Goal: Transaction & Acquisition: Obtain resource

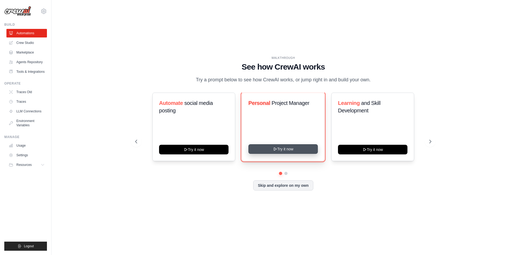
click at [288, 148] on button "Try it now" at bounding box center [282, 149] width 69 height 10
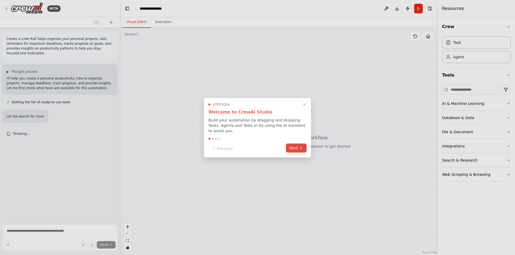
click at [297, 145] on button "Next" at bounding box center [296, 148] width 21 height 9
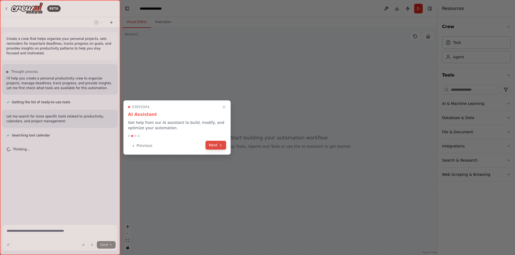
click at [217, 144] on button "Next" at bounding box center [215, 145] width 21 height 9
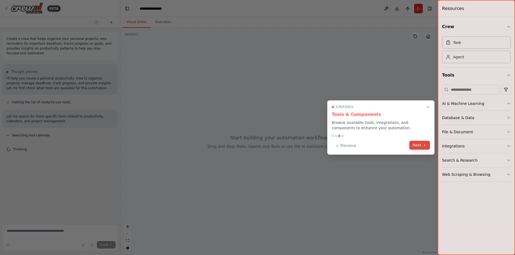
click at [421, 146] on button "Next" at bounding box center [419, 145] width 21 height 9
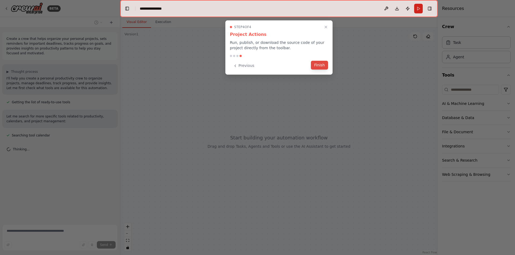
click at [320, 65] on button "Finish" at bounding box center [319, 65] width 17 height 9
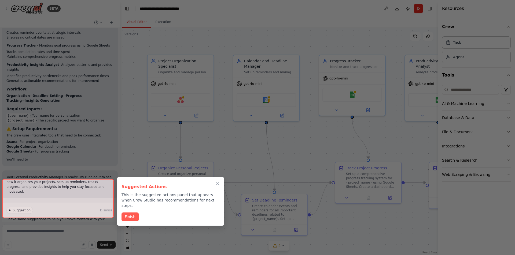
scroll to position [447, 0]
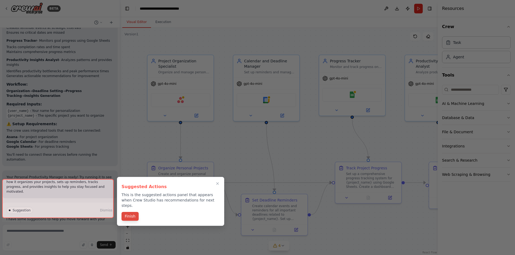
click at [131, 212] on button "Finish" at bounding box center [129, 216] width 17 height 9
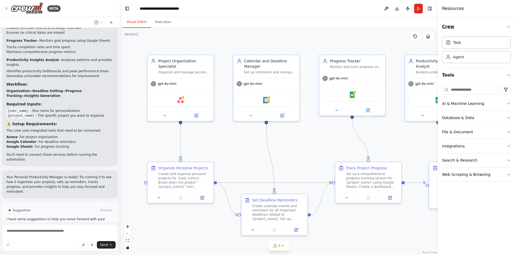
click at [509, 27] on icon "button" at bounding box center [508, 27] width 4 height 4
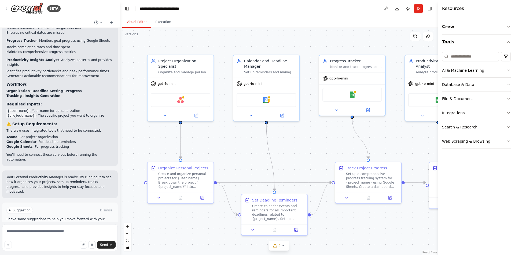
click at [509, 42] on icon "button" at bounding box center [508, 42] width 4 height 4
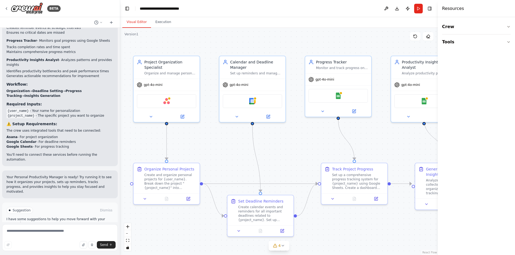
drag, startPoint x: 379, startPoint y: 42, endPoint x: 365, endPoint y: 43, distance: 14.0
click at [365, 43] on div ".deletable-edge-delete-btn { width: 20px; height: 20px; border: 0px solid #ffff…" at bounding box center [278, 142] width 317 height 228
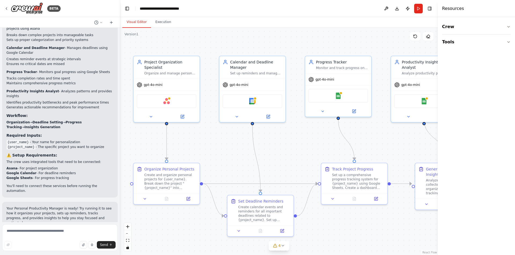
scroll to position [429, 0]
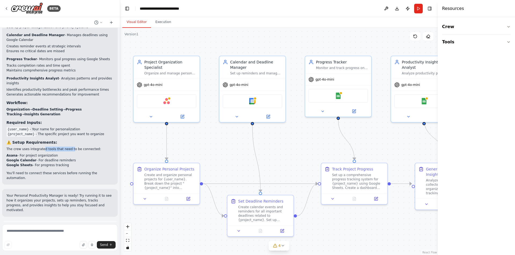
drag, startPoint x: 53, startPoint y: 134, endPoint x: 70, endPoint y: 134, distance: 16.6
click at [68, 147] on p "The crew uses integrated tools that need to be connected:" at bounding box center [59, 149] width 107 height 5
click at [75, 147] on p "The crew uses integrated tools that need to be connected:" at bounding box center [59, 149] width 107 height 5
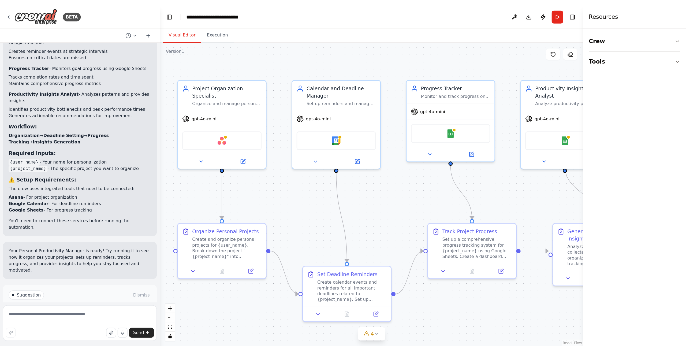
scroll to position [447, 0]
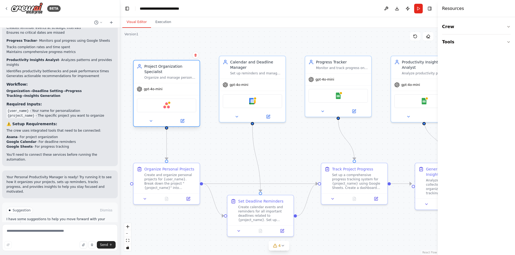
drag, startPoint x: 184, startPoint y: 75, endPoint x: 185, endPoint y: 78, distance: 3.1
click at [185, 83] on div "gpt-4o-mini" at bounding box center [166, 89] width 66 height 12
click at [149, 119] on icon at bounding box center [151, 121] width 4 height 4
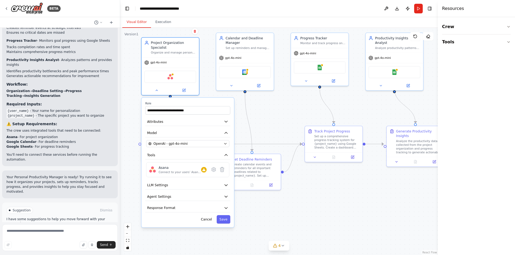
drag, startPoint x: 242, startPoint y: 154, endPoint x: 242, endPoint y: 124, distance: 30.3
click at [242, 124] on div ".deletable-edge-delete-btn { width: 20px; height: 20px; border: 0px solid #ffff…" at bounding box center [278, 142] width 317 height 228
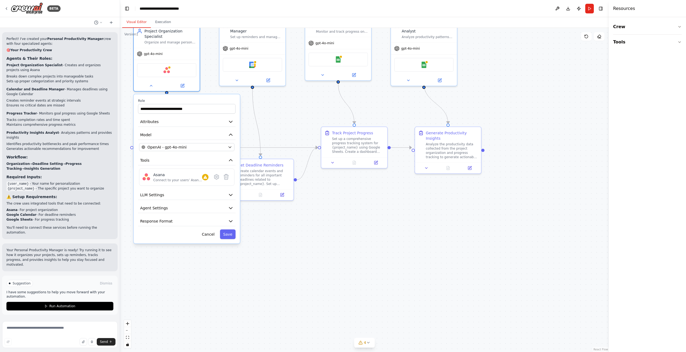
scroll to position [351, 0]
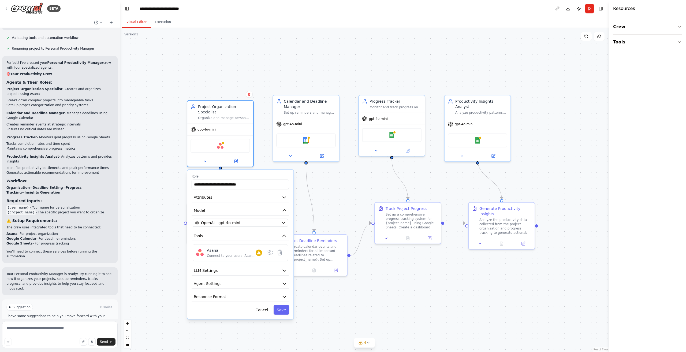
drag, startPoint x: 288, startPoint y: 121, endPoint x: 341, endPoint y: 196, distance: 92.7
click at [341, 196] on div ".deletable-edge-delete-btn { width: 20px; height: 20px; border: 0px solid #ffff…" at bounding box center [364, 190] width 489 height 324
click at [101, 22] on icon at bounding box center [100, 22] width 3 height 3
click at [82, 21] on div at bounding box center [60, 176] width 120 height 352
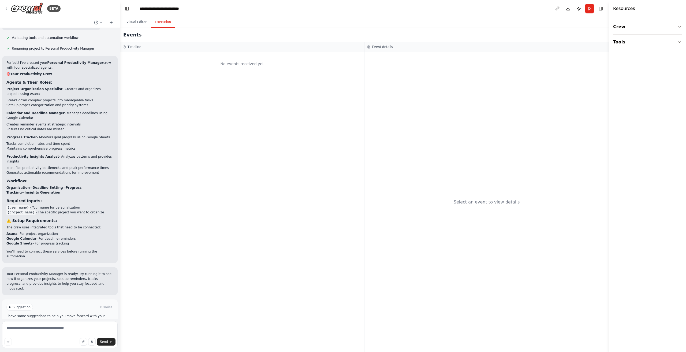
click at [161, 25] on button "Execution" at bounding box center [163, 22] width 24 height 11
click at [133, 24] on button "Visual Editor" at bounding box center [136, 22] width 29 height 11
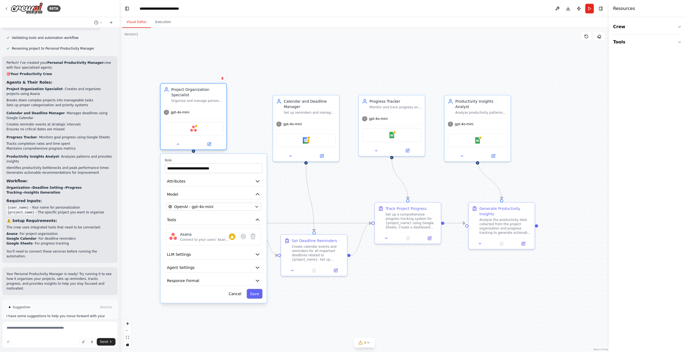
drag, startPoint x: 216, startPoint y: 104, endPoint x: 191, endPoint y: 87, distance: 30.0
click at [191, 87] on div "Project Organization Specialist" at bounding box center [197, 92] width 52 height 11
click at [258, 178] on icon "button" at bounding box center [257, 180] width 5 height 5
click at [258, 192] on icon "button" at bounding box center [257, 194] width 5 height 5
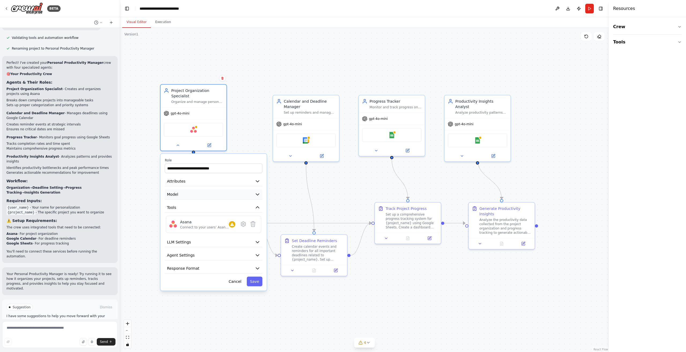
click at [258, 193] on icon "button" at bounding box center [257, 194] width 3 height 2
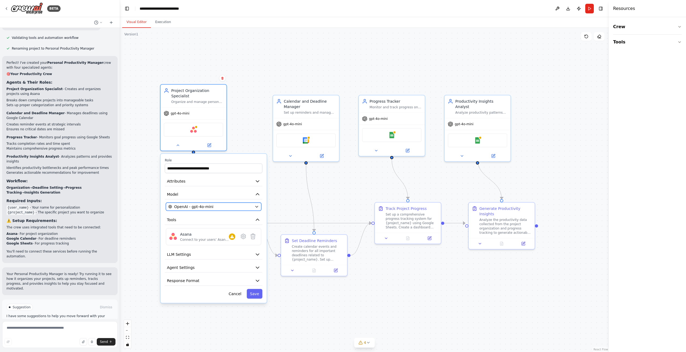
click at [251, 204] on div "OpenAI - gpt-4o-mini" at bounding box center [210, 206] width 84 height 5
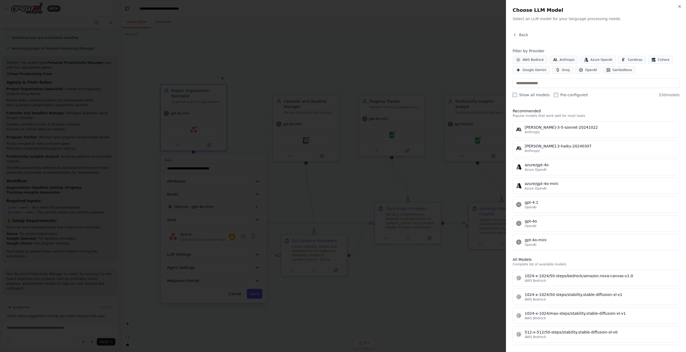
click at [252, 135] on div at bounding box center [343, 176] width 686 height 352
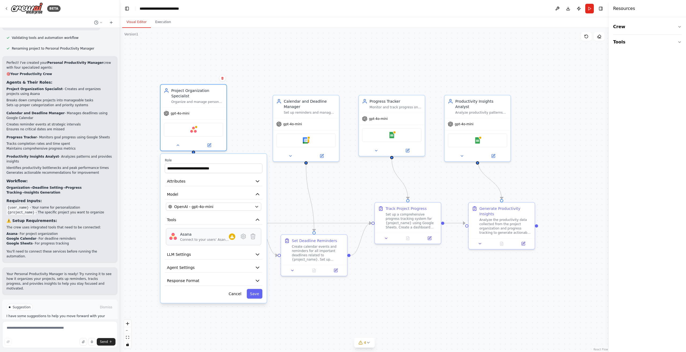
click at [210, 237] on div "Connect to your users’ Asana accounts" at bounding box center [204, 239] width 49 height 4
click at [235, 233] on div at bounding box center [232, 236] width 6 height 6
click at [244, 236] on icon at bounding box center [244, 237] width 2 height 2
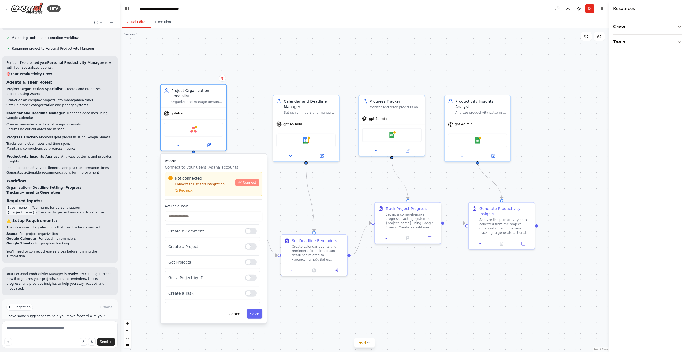
click at [249, 180] on span "Connect" at bounding box center [249, 182] width 13 height 4
click at [213, 211] on input "text" at bounding box center [214, 216] width 98 height 10
click at [238, 255] on button "Cancel" at bounding box center [234, 314] width 19 height 10
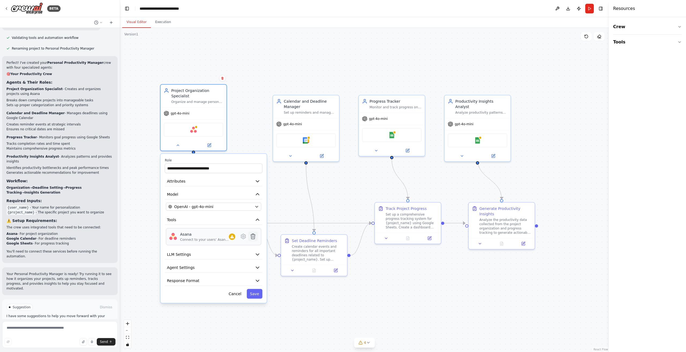
click at [254, 234] on icon at bounding box center [253, 236] width 5 height 5
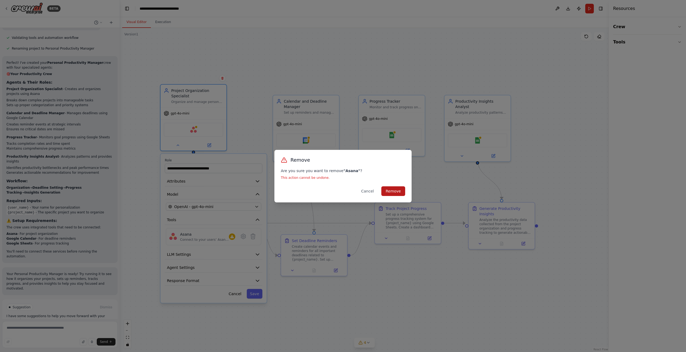
click at [398, 189] on button "Remove" at bounding box center [393, 191] width 24 height 10
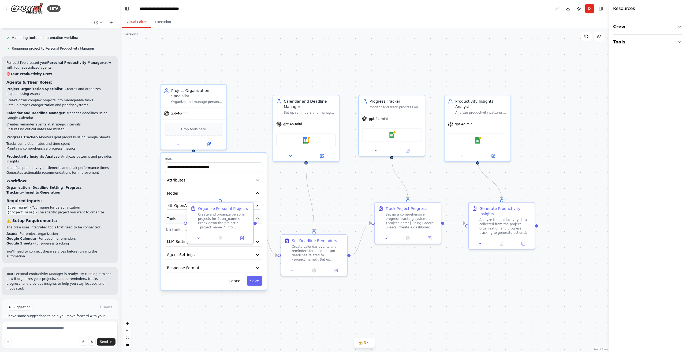
click at [181, 215] on button "Tools" at bounding box center [214, 219] width 98 height 10
click at [198, 238] on icon at bounding box center [198, 237] width 4 height 4
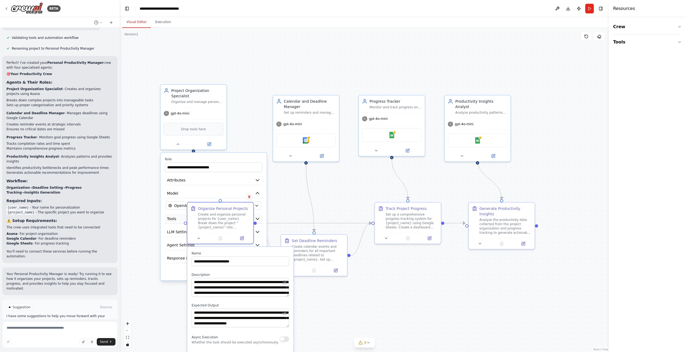
click at [179, 214] on button "Tools" at bounding box center [214, 219] width 98 height 10
click at [214, 188] on button "Model" at bounding box center [214, 193] width 98 height 10
click at [242, 126] on div ".deletable-edge-delete-btn { width: 20px; height: 20px; border: 0px solid #ffff…" at bounding box center [364, 190] width 489 height 324
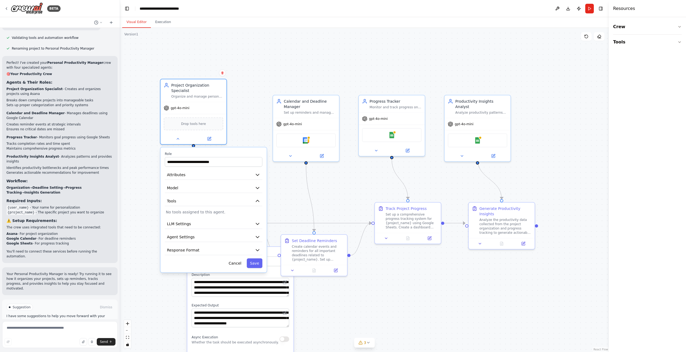
drag, startPoint x: 245, startPoint y: 151, endPoint x: 244, endPoint y: 146, distance: 5.5
click at [244, 147] on div "**********" at bounding box center [214, 209] width 106 height 125
click at [257, 198] on icon "button" at bounding box center [257, 200] width 5 height 5
click at [514, 41] on button "Tools" at bounding box center [647, 42] width 69 height 15
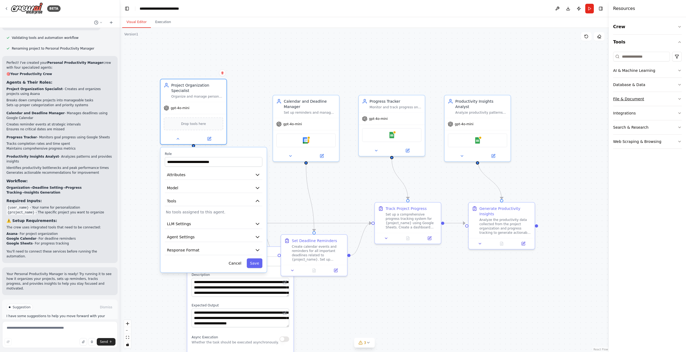
click at [514, 98] on div "File & Document" at bounding box center [628, 98] width 31 height 5
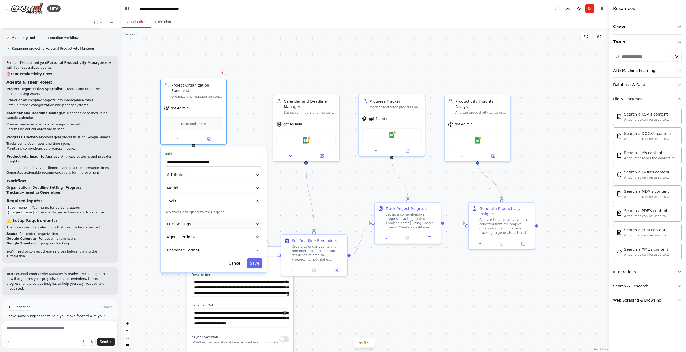
click at [257, 222] on button "LLM Settings" at bounding box center [214, 224] width 98 height 10
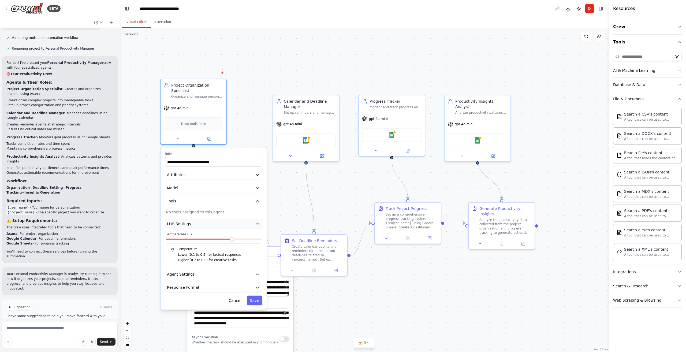
click at [257, 222] on button "LLM Settings" at bounding box center [214, 224] width 98 height 10
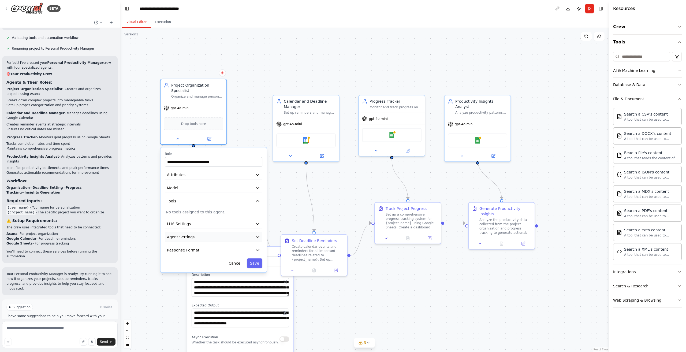
click at [258, 234] on icon "button" at bounding box center [257, 236] width 5 height 5
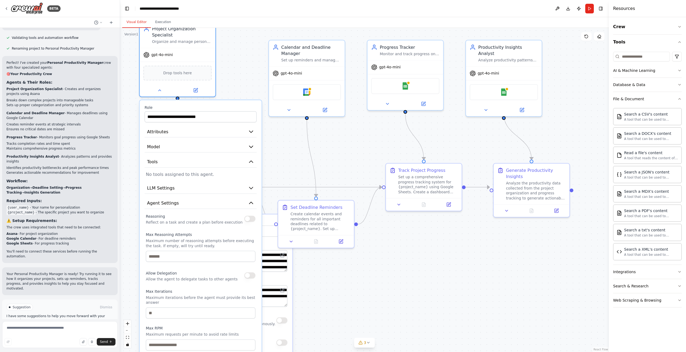
drag, startPoint x: 282, startPoint y: 208, endPoint x: 274, endPoint y: 174, distance: 35.2
click at [274, 174] on div ".deletable-edge-delete-btn { width: 20px; height: 20px; border: 0px solid #ffff…" at bounding box center [364, 190] width 489 height 324
click at [250, 200] on icon "button" at bounding box center [251, 203] width 6 height 6
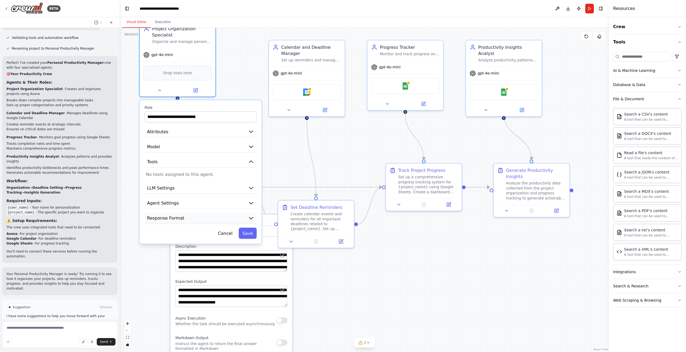
click at [250, 213] on button "Response Format" at bounding box center [201, 219] width 112 height 12
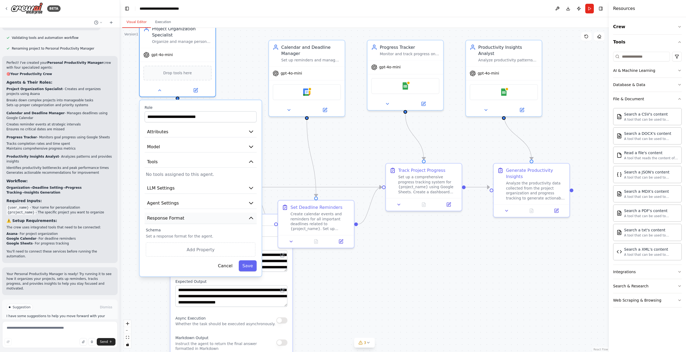
click at [248, 215] on icon "button" at bounding box center [251, 218] width 6 height 6
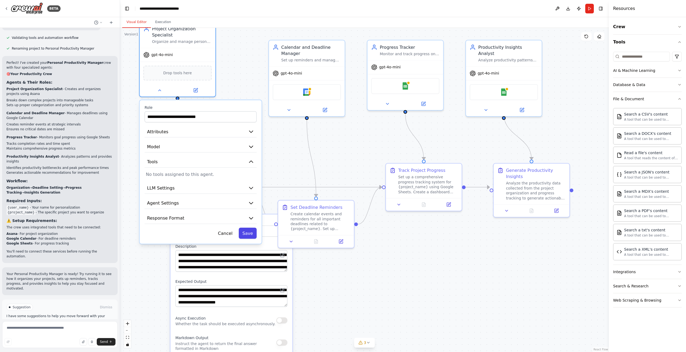
click at [245, 230] on button "Save" at bounding box center [248, 233] width 18 height 11
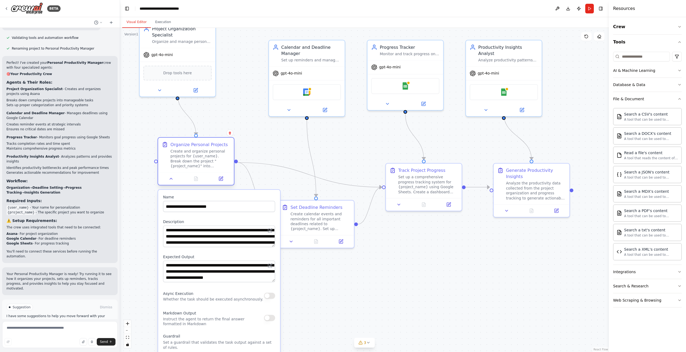
drag, startPoint x: 212, startPoint y: 174, endPoint x: 198, endPoint y: 154, distance: 24.1
click at [198, 154] on div "Create and organize personal projects for {user_name}. Break down the project "…" at bounding box center [200, 159] width 60 height 20
click at [198, 88] on icon at bounding box center [196, 90] width 4 height 4
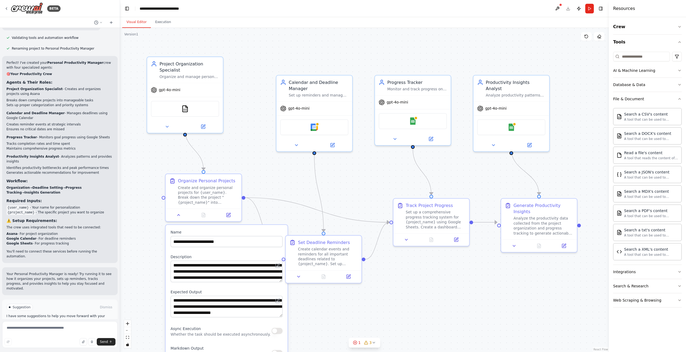
drag, startPoint x: 237, startPoint y: 91, endPoint x: 245, endPoint y: 126, distance: 35.9
click at [245, 126] on div ".deletable-edge-delete-btn { width: 20px; height: 20px; border: 0px solid #ffff…" at bounding box center [364, 190] width 489 height 324
click at [181, 219] on div at bounding box center [204, 213] width 76 height 13
click at [178, 216] on icon at bounding box center [178, 213] width 5 height 5
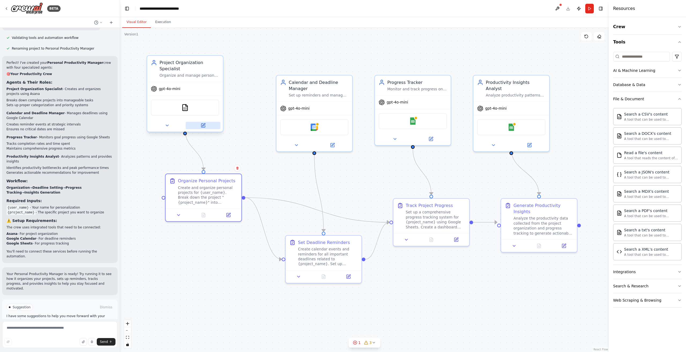
click at [203, 123] on icon at bounding box center [203, 124] width 3 height 3
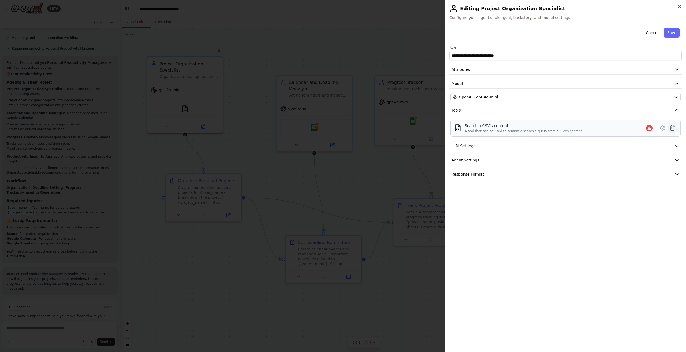
click at [514, 128] on icon at bounding box center [672, 128] width 6 height 6
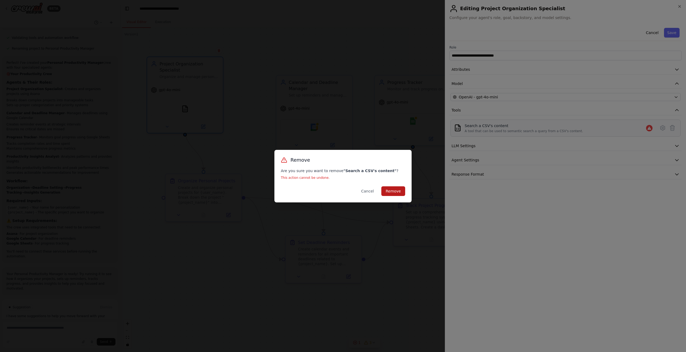
click at [394, 188] on button "Remove" at bounding box center [393, 191] width 24 height 10
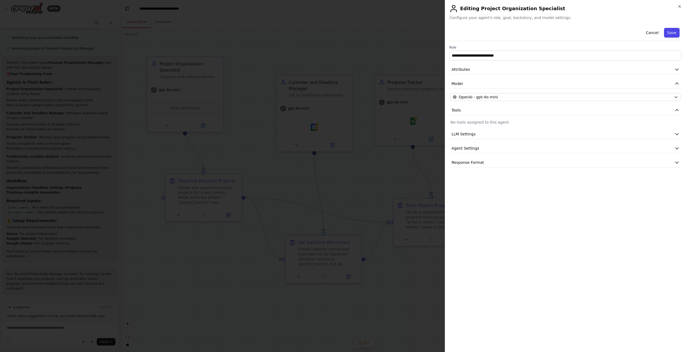
click at [514, 33] on button "Save" at bounding box center [672, 33] width 16 height 10
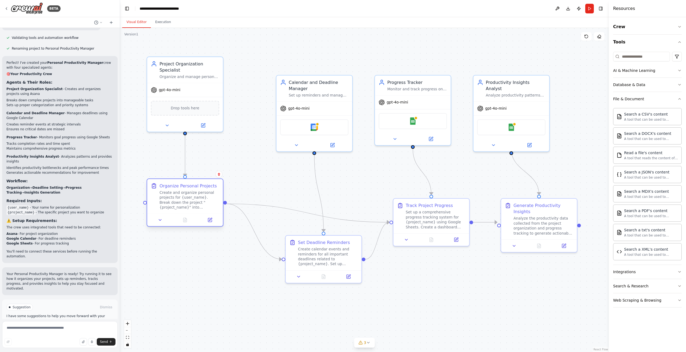
drag, startPoint x: 219, startPoint y: 182, endPoint x: 198, endPoint y: 193, distance: 24.1
click at [198, 193] on div "Create and organize personal projects for {user_name}. Break down the project "…" at bounding box center [189, 200] width 60 height 20
click at [210, 220] on icon at bounding box center [210, 219] width 3 height 3
click at [514, 8] on button "Toggle Right Sidebar" at bounding box center [601, 9] width 8 height 8
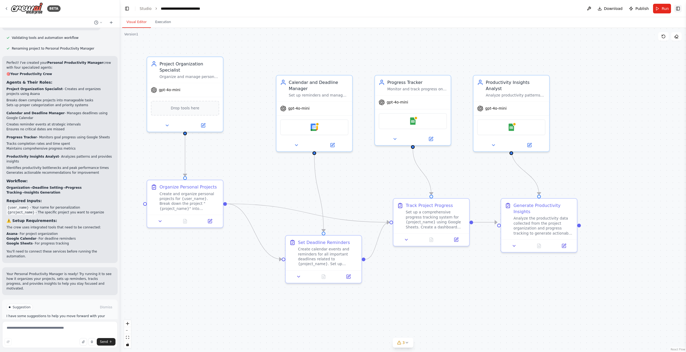
click at [514, 9] on button "Toggle Right Sidebar" at bounding box center [678, 9] width 8 height 8
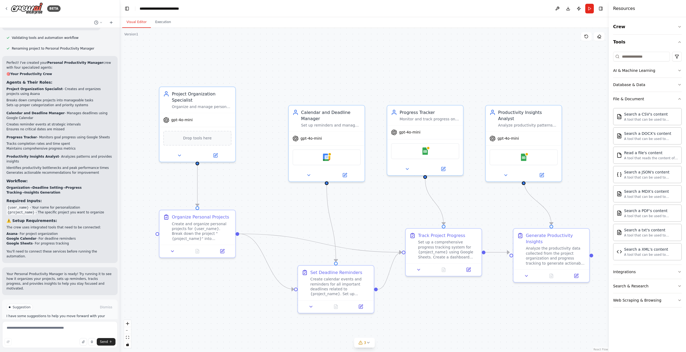
drag, startPoint x: 250, startPoint y: 101, endPoint x: 262, endPoint y: 131, distance: 32.4
click at [262, 131] on div ".deletable-edge-delete-btn { width: 20px; height: 20px; border: 0px solid #ffff…" at bounding box center [364, 190] width 489 height 324
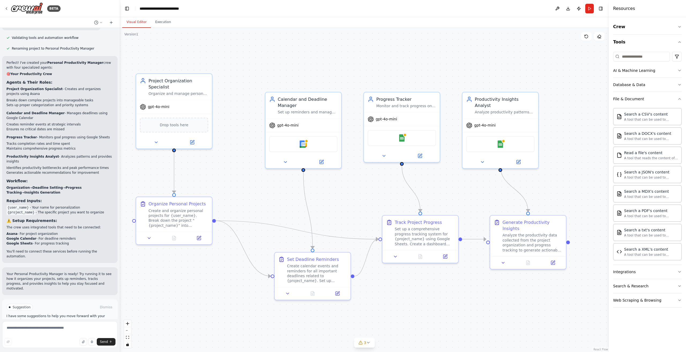
drag, startPoint x: 344, startPoint y: 198, endPoint x: 332, endPoint y: 189, distance: 15.3
click at [333, 192] on div ".deletable-edge-delete-btn { width: 20px; height: 20px; border: 0px solid #ffff…" at bounding box center [364, 190] width 489 height 324
click at [305, 142] on img at bounding box center [303, 143] width 8 height 8
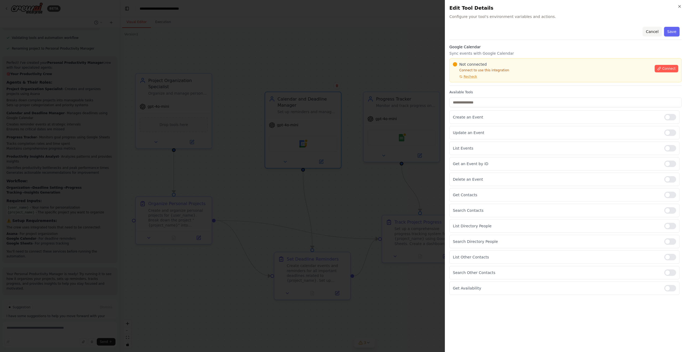
click at [514, 31] on button "Cancel" at bounding box center [652, 32] width 19 height 10
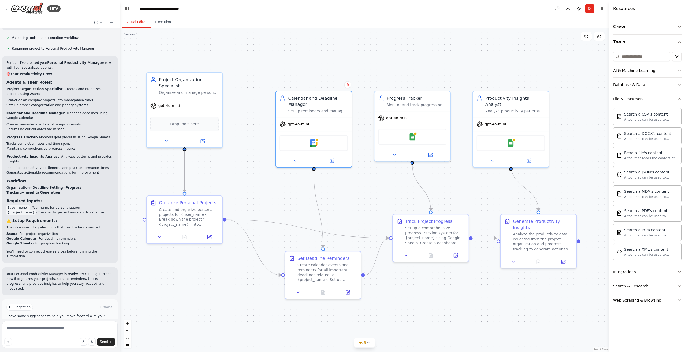
drag, startPoint x: 400, startPoint y: 66, endPoint x: 410, endPoint y: 65, distance: 10.8
click at [410, 65] on div ".deletable-edge-delete-btn { width: 20px; height: 20px; border: 0px solid #ffff…" at bounding box center [364, 190] width 489 height 324
click at [514, 28] on button "Crew" at bounding box center [647, 26] width 69 height 15
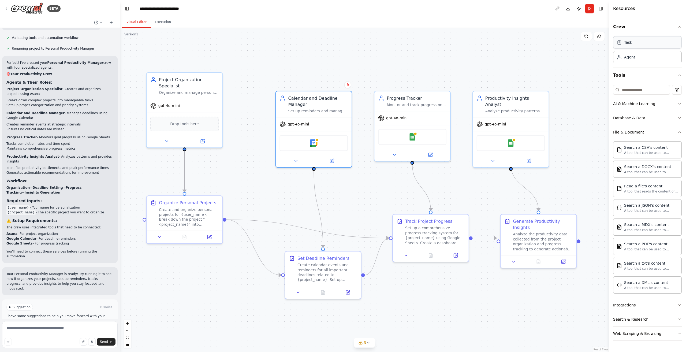
click at [514, 42] on div "Task" at bounding box center [647, 42] width 69 height 12
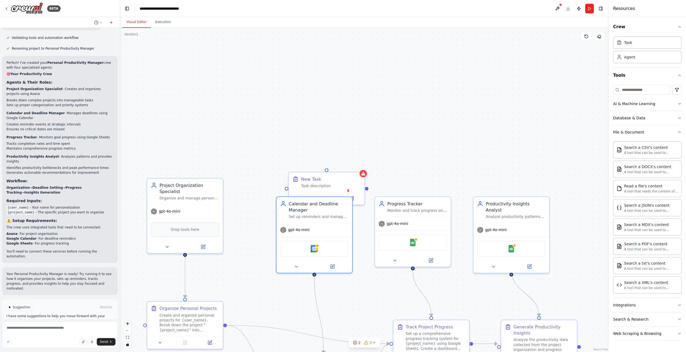
drag, startPoint x: 399, startPoint y: 69, endPoint x: 394, endPoint y: 173, distance: 103.6
click at [399, 175] on div ".deletable-edge-delete-btn { width: 20px; height: 20px; border: 0px solid #ffff…" at bounding box center [364, 190] width 489 height 324
drag, startPoint x: 340, startPoint y: 178, endPoint x: 301, endPoint y: 122, distance: 68.3
click at [301, 122] on div "New Task" at bounding box center [294, 122] width 60 height 6
drag, startPoint x: 302, startPoint y: 125, endPoint x: 192, endPoint y: 106, distance: 112.0
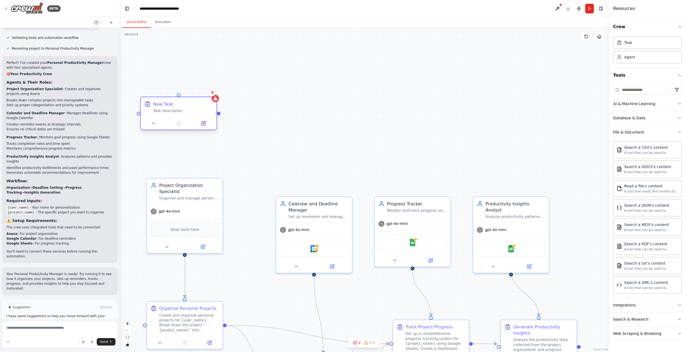
click at [192, 106] on div "New Task" at bounding box center [183, 104] width 60 height 6
drag, startPoint x: 219, startPoint y: 113, endPoint x: 172, endPoint y: 240, distance: 135.1
click at [172, 240] on div "Project Organization Specialist Organize and manage personal projects efficient…" at bounding box center [426, 352] width 561 height 372
drag, startPoint x: 181, startPoint y: 112, endPoint x: 197, endPoint y: 108, distance: 15.7
click at [197, 108] on div "New Task Task description" at bounding box center [191, 101] width 76 height 20
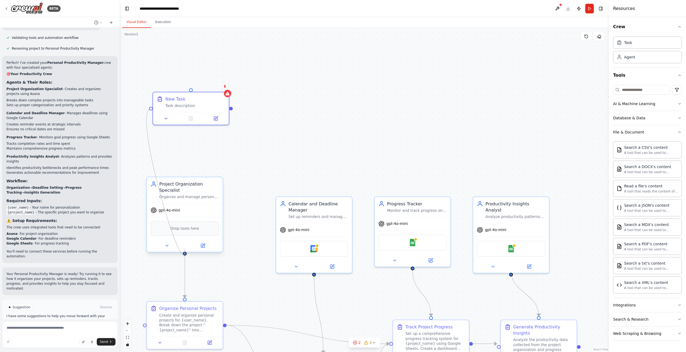
drag, startPoint x: 150, startPoint y: 108, endPoint x: 185, endPoint y: 247, distance: 143.6
click at [185, 247] on div "Project Organization Specialist Organize and manage personal projects efficient…" at bounding box center [426, 352] width 561 height 372
drag, startPoint x: 209, startPoint y: 96, endPoint x: 301, endPoint y: 135, distance: 100.2
click at [301, 135] on div "New Task" at bounding box center [288, 135] width 60 height 6
drag, startPoint x: 242, startPoint y: 175, endPoint x: 224, endPoint y: 159, distance: 24.5
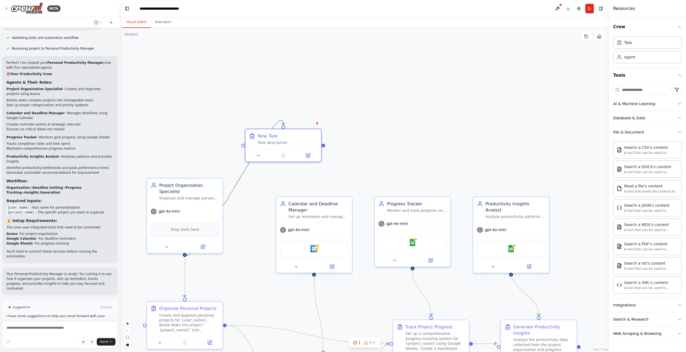
click at [224, 159] on div ".deletable-edge-delete-btn { width: 20px; height: 20px; border: 0px solid #ffff…" at bounding box center [364, 190] width 489 height 324
click at [241, 177] on icon "Edge from 4d5f3c27-63b4-40c9-a497-11a5729c8d61 to 60b223f2-6c62-4ff1-b2af-244e6…" at bounding box center [234, 187] width 99 height 135
click at [233, 188] on icon at bounding box center [234, 187] width 5 height 5
click at [310, 154] on icon at bounding box center [308, 154] width 4 height 4
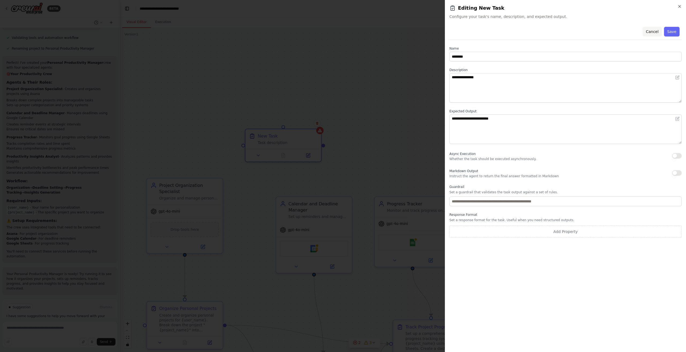
click at [514, 29] on button "Cancel" at bounding box center [652, 32] width 19 height 10
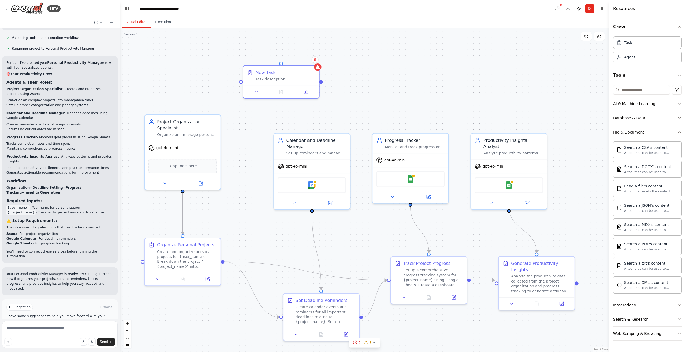
drag, startPoint x: 421, startPoint y: 144, endPoint x: 420, endPoint y: 80, distance: 64.3
click at [420, 80] on div ".deletable-edge-delete-btn { width: 20px; height: 20px; border: 0px solid #ffff…" at bounding box center [364, 190] width 489 height 324
click at [331, 203] on icon at bounding box center [331, 201] width 5 height 5
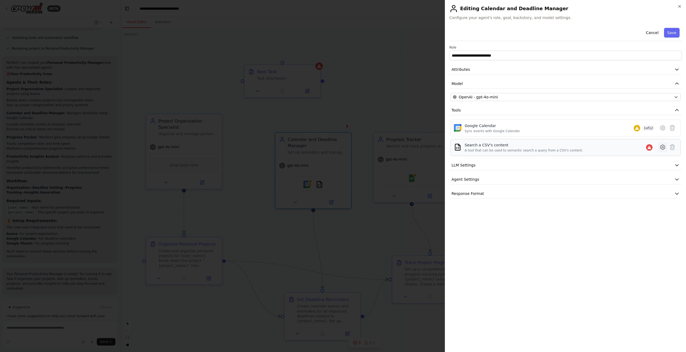
click at [514, 147] on icon at bounding box center [663, 147] width 2 height 2
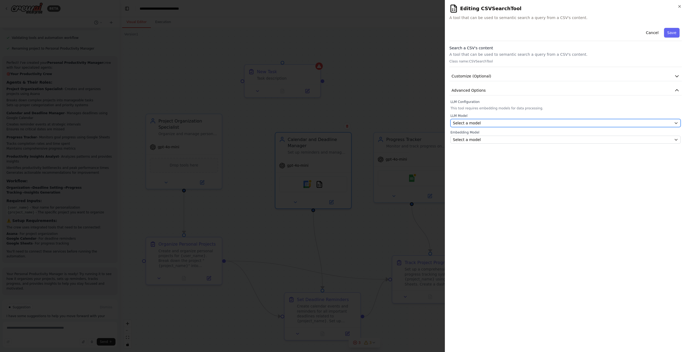
click at [513, 123] on div "Select a model" at bounding box center [562, 122] width 219 height 5
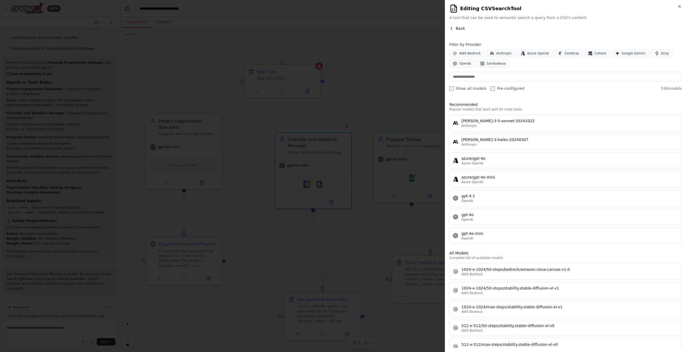
click at [459, 28] on span "Back" at bounding box center [460, 28] width 9 height 5
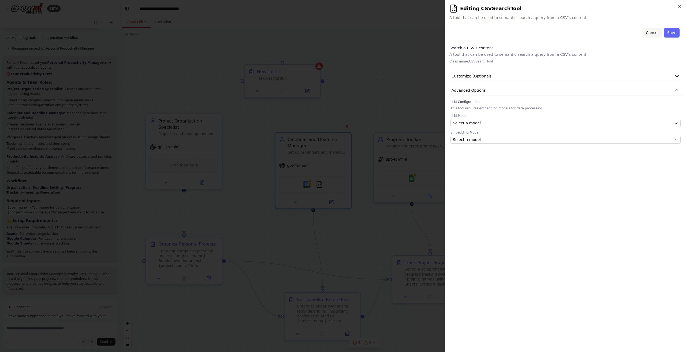
click at [514, 33] on button "Cancel" at bounding box center [652, 33] width 19 height 10
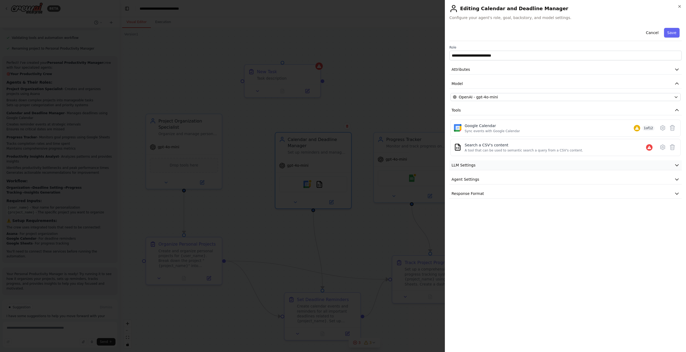
click at [514, 164] on button "LLM Settings" at bounding box center [565, 165] width 232 height 10
click at [514, 180] on span at bounding box center [520, 182] width 4 height 4
click at [514, 218] on icon "button" at bounding box center [676, 217] width 5 height 5
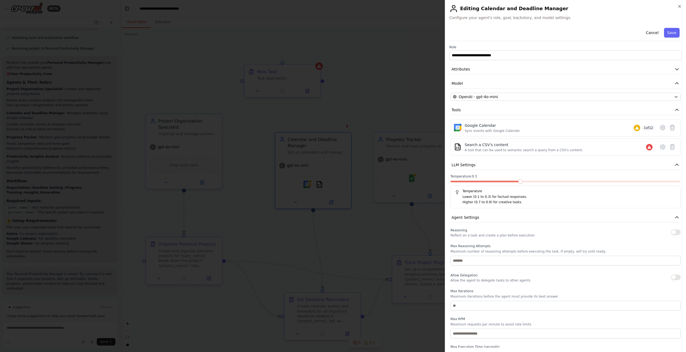
scroll to position [0, 0]
click at [514, 33] on button "Cancel" at bounding box center [652, 33] width 19 height 10
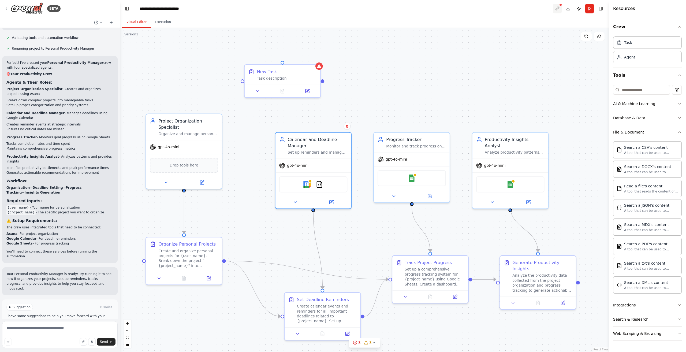
click at [514, 9] on button at bounding box center [557, 9] width 9 height 10
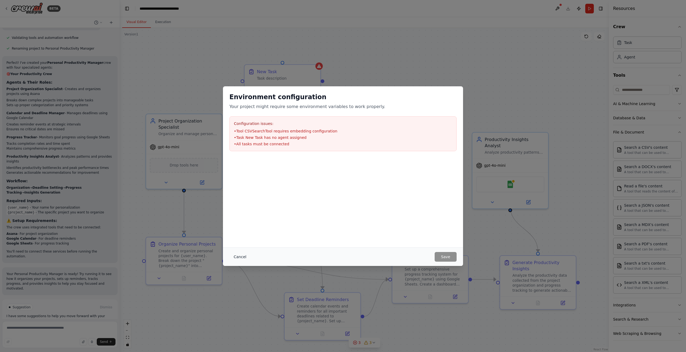
click at [241, 255] on button "Cancel" at bounding box center [239, 257] width 21 height 10
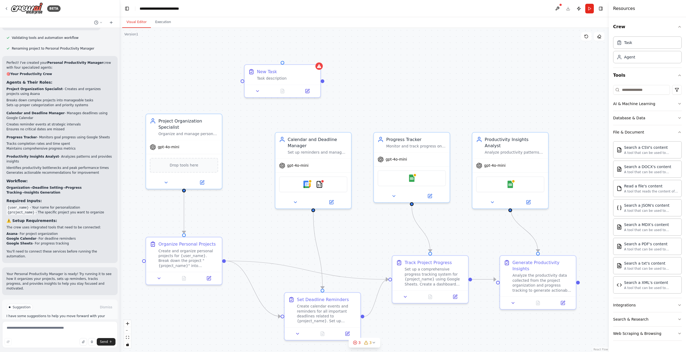
click at [514, 9] on header "**********" at bounding box center [364, 8] width 489 height 17
click at [514, 37] on icon at bounding box center [599, 36] width 4 height 4
click at [514, 36] on icon at bounding box center [599, 36] width 4 height 4
click at [514, 35] on icon at bounding box center [586, 36] width 4 height 4
click at [514, 36] on icon at bounding box center [586, 36] width 4 height 4
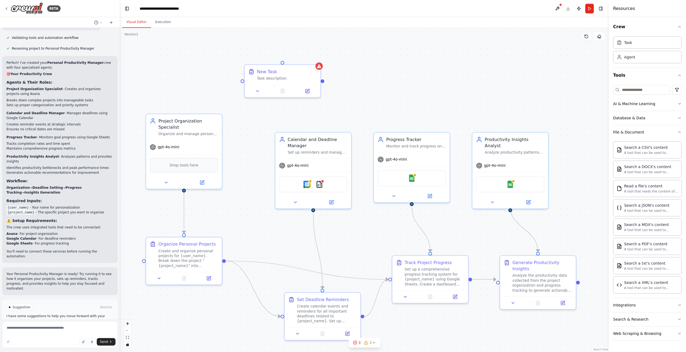
click at [514, 36] on icon at bounding box center [586, 36] width 4 height 4
click at [256, 90] on icon at bounding box center [257, 89] width 5 height 5
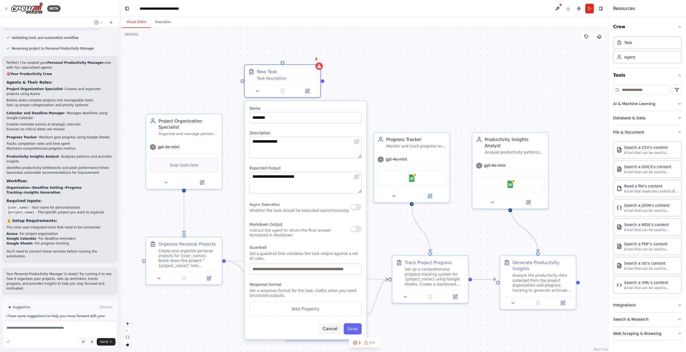
click at [332, 255] on button "Cancel" at bounding box center [330, 328] width 22 height 11
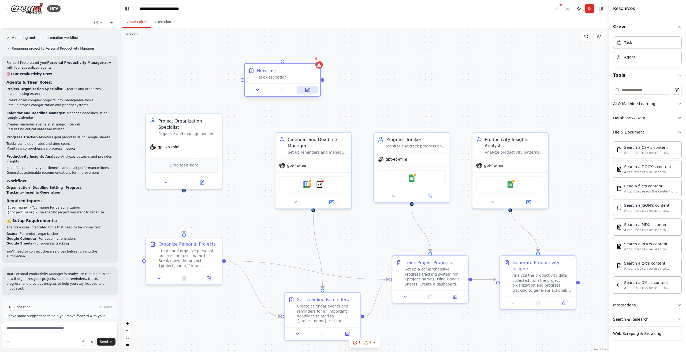
click at [309, 91] on icon at bounding box center [308, 90] width 4 height 4
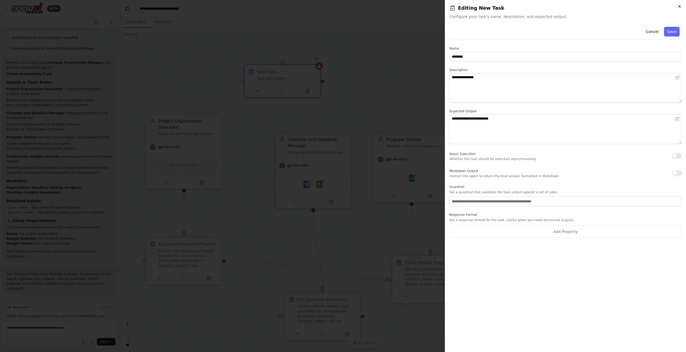
click at [514, 5] on icon "button" at bounding box center [679, 6] width 4 height 4
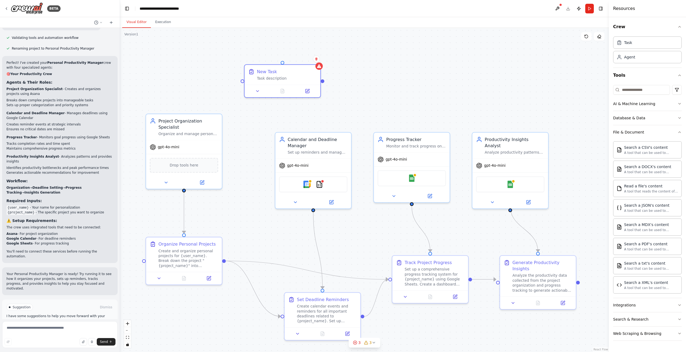
drag, startPoint x: 290, startPoint y: 73, endPoint x: 385, endPoint y: 70, distance: 95.2
click at [385, 70] on div ".deletable-edge-delete-btn { width: 20px; height: 20px; border: 0px solid #ffff…" at bounding box center [364, 190] width 489 height 324
drag, startPoint x: 601, startPoint y: 38, endPoint x: 310, endPoint y: 80, distance: 294.7
click at [310, 80] on div "Version 1 Show Tools Hide Agents .deletable-edge-delete-btn { width: 20px; heig…" at bounding box center [364, 190] width 489 height 324
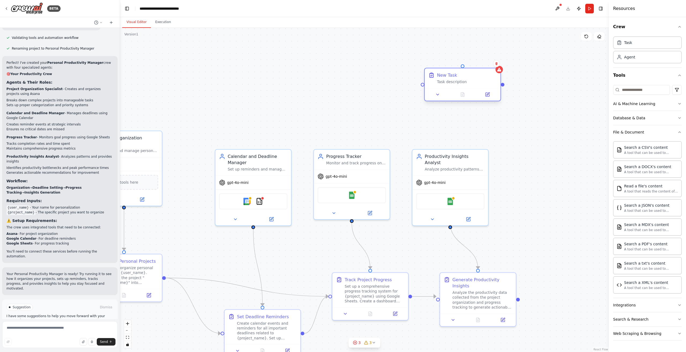
drag, startPoint x: 307, startPoint y: 81, endPoint x: 496, endPoint y: 82, distance: 188.7
click at [491, 85] on div "New Task Task description" at bounding box center [463, 78] width 76 height 20
drag, startPoint x: 600, startPoint y: 37, endPoint x: 481, endPoint y: 84, distance: 128.8
click at [481, 84] on div "Version 1 Show Tools Hide Agents .deletable-edge-delete-btn { width: 20px; heig…" at bounding box center [364, 190] width 489 height 324
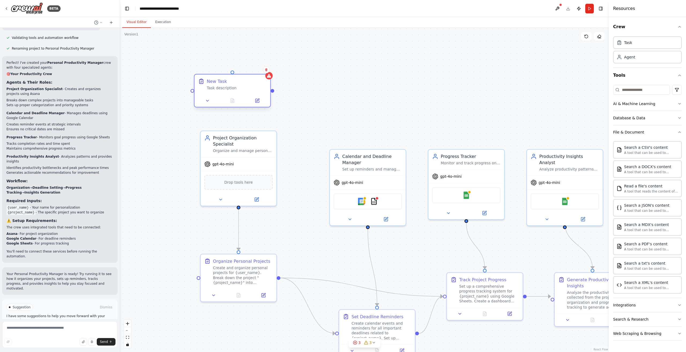
drag, startPoint x: 482, startPoint y: 85, endPoint x: 254, endPoint y: 95, distance: 228.0
click at [254, 95] on div "New Task Task description" at bounding box center [232, 90] width 77 height 33
click at [267, 70] on icon at bounding box center [266, 69] width 2 height 3
click at [252, 68] on button "Confirm" at bounding box center [250, 69] width 19 height 6
click at [266, 156] on div "gpt-4o-mini" at bounding box center [239, 163] width 76 height 14
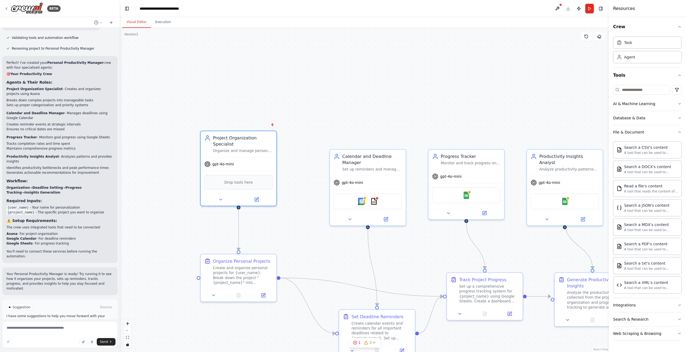
click at [326, 115] on div ".deletable-edge-delete-btn { width: 20px; height: 20px; border: 0px solid #ffff…" at bounding box center [364, 190] width 489 height 324
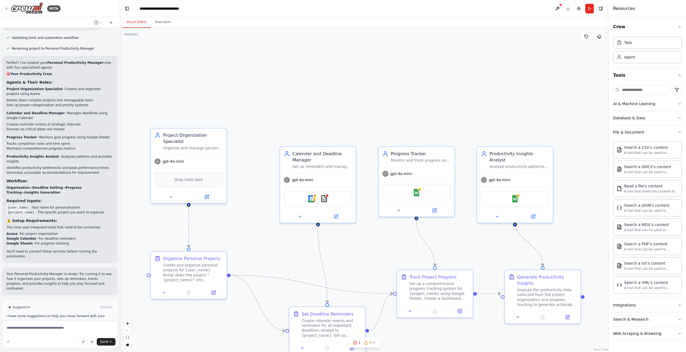
drag, startPoint x: 446, startPoint y: 117, endPoint x: 370, endPoint y: 116, distance: 76.7
click at [370, 116] on div ".deletable-edge-delete-btn { width: 20px; height: 20px; border: 0px solid #ffff…" at bounding box center [364, 190] width 489 height 324
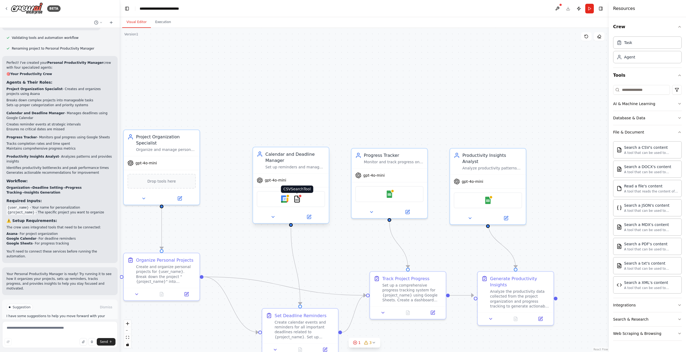
click at [298, 200] on img at bounding box center [297, 199] width 8 height 8
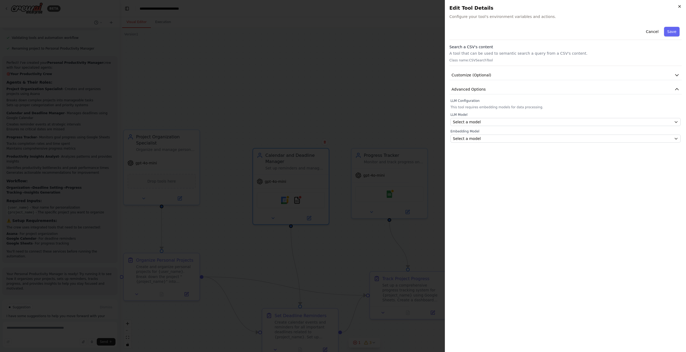
click at [514, 6] on icon "button" at bounding box center [679, 6] width 4 height 4
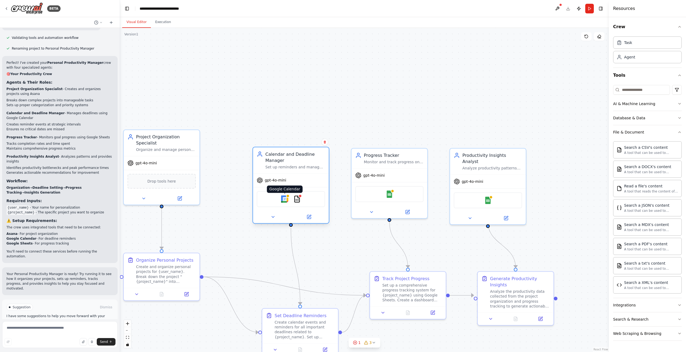
click at [285, 197] on img at bounding box center [285, 199] width 8 height 8
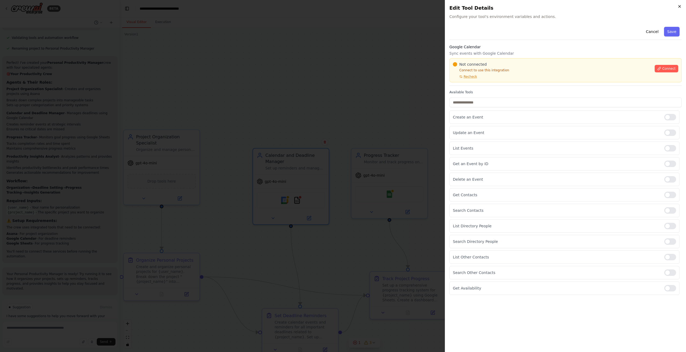
click at [514, 7] on icon "button" at bounding box center [680, 6] width 2 height 2
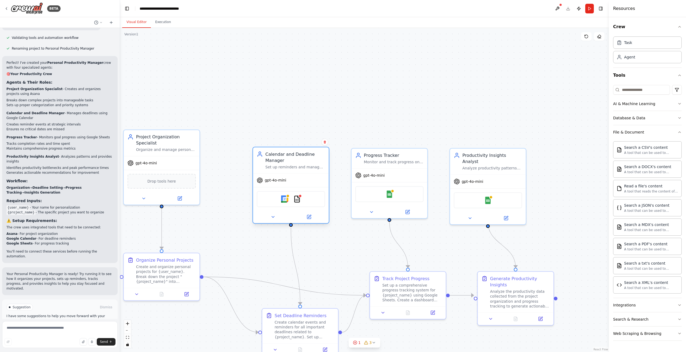
drag, startPoint x: 285, startPoint y: 198, endPoint x: 271, endPoint y: 200, distance: 14.0
click at [271, 200] on div "Google Calendar CSVSearchTool" at bounding box center [291, 199] width 68 height 16
click at [275, 217] on icon at bounding box center [272, 216] width 5 height 5
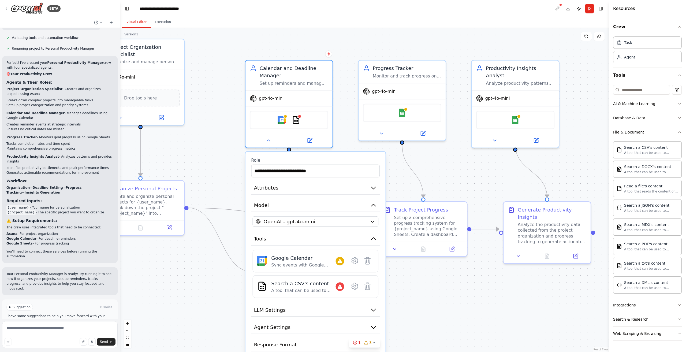
drag, startPoint x: 226, startPoint y: 202, endPoint x: 217, endPoint y: 109, distance: 94.3
click at [217, 110] on div ".deletable-edge-delete-btn { width: 20px; height: 20px; border: 0px solid #ffff…" at bounding box center [364, 190] width 489 height 324
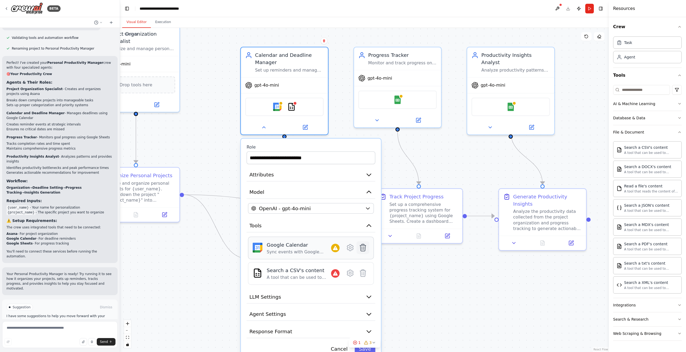
click at [364, 248] on icon at bounding box center [363, 247] width 6 height 7
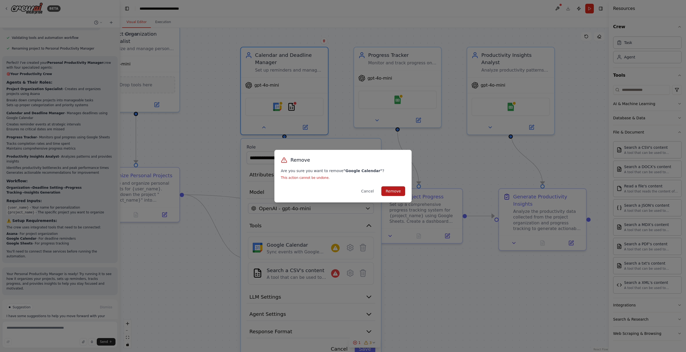
click at [396, 189] on button "Remove" at bounding box center [393, 191] width 24 height 10
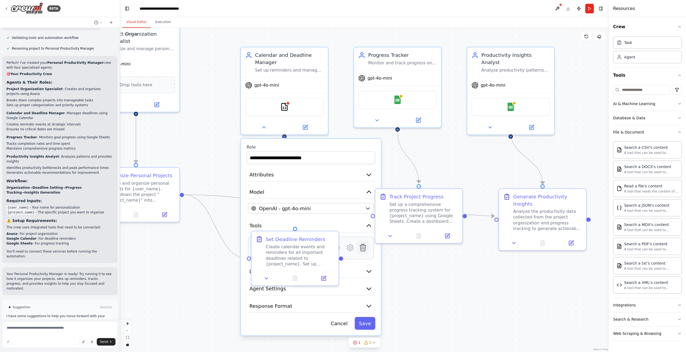
click at [363, 247] on icon at bounding box center [363, 247] width 6 height 7
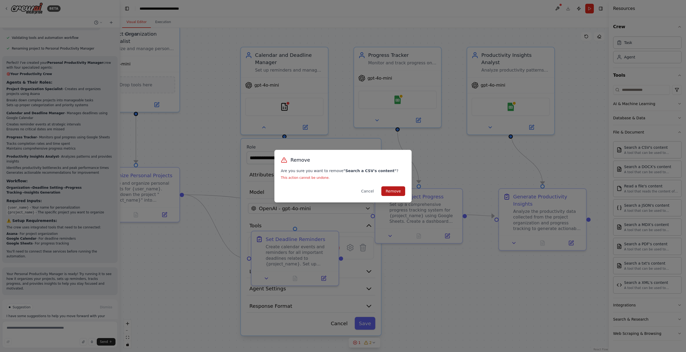
click at [391, 190] on button "Remove" at bounding box center [393, 191] width 24 height 10
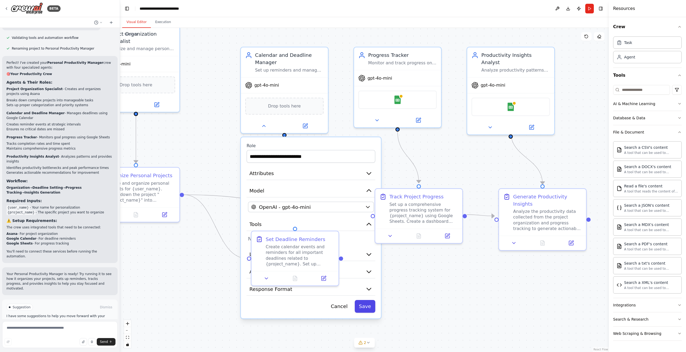
click at [368, 255] on button "Save" at bounding box center [365, 306] width 21 height 13
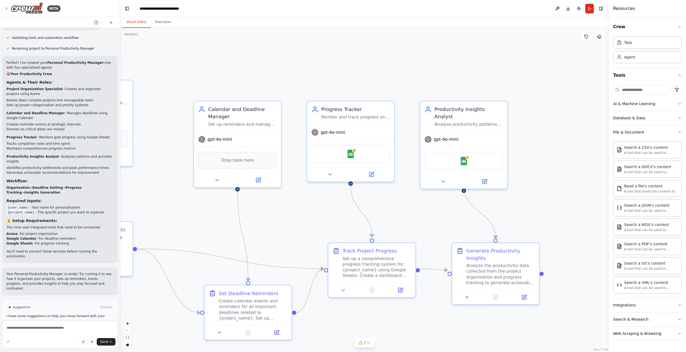
drag, startPoint x: 327, startPoint y: 166, endPoint x: 278, endPoint y: 221, distance: 73.2
click at [278, 221] on div ".deletable-edge-delete-btn { width: 20px; height: 20px; border: 0px solid #ffff…" at bounding box center [364, 190] width 489 height 324
click at [350, 155] on img at bounding box center [349, 152] width 9 height 9
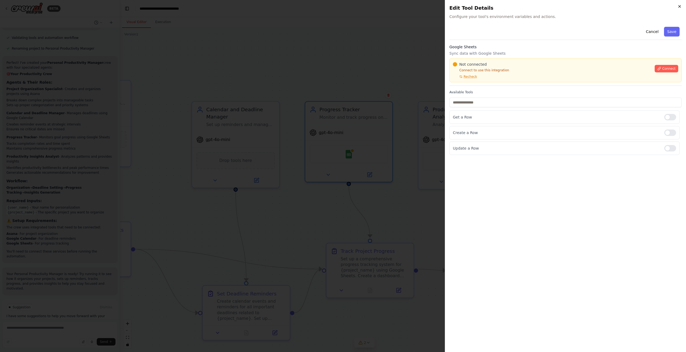
click at [514, 7] on icon "button" at bounding box center [679, 6] width 4 height 4
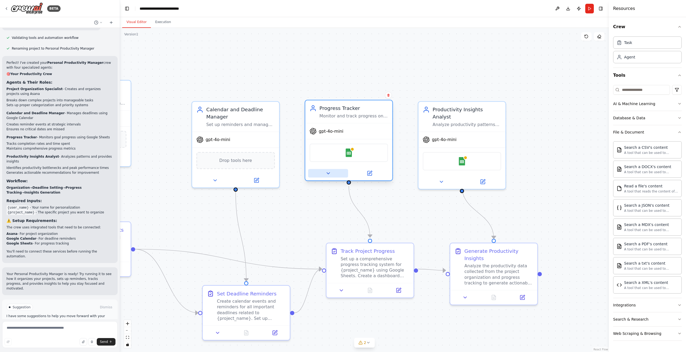
click at [326, 176] on icon at bounding box center [328, 173] width 6 height 6
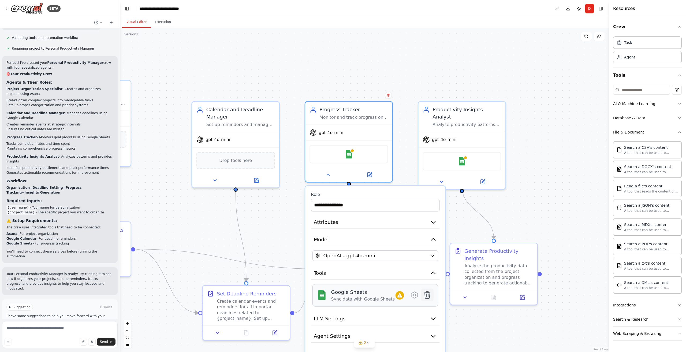
click at [431, 255] on icon at bounding box center [427, 295] width 9 height 9
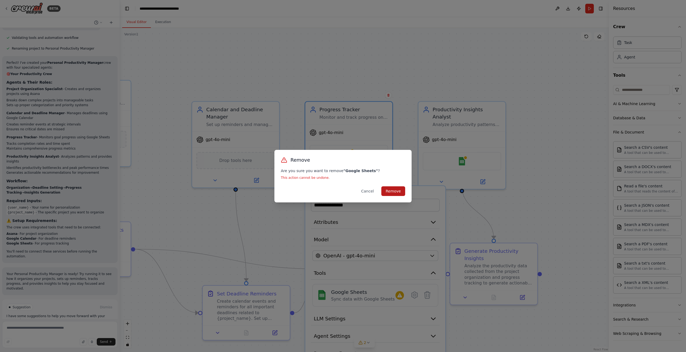
click at [394, 188] on button "Remove" at bounding box center [393, 191] width 24 height 10
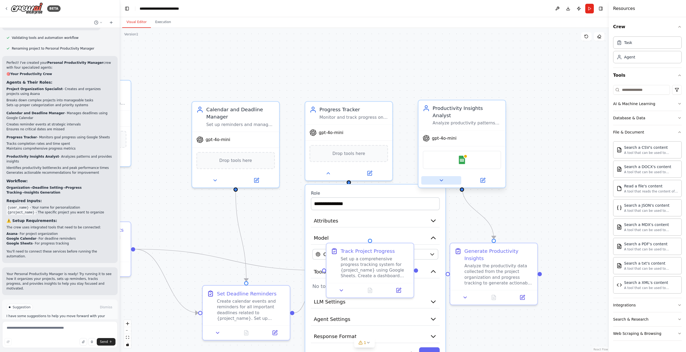
click at [441, 180] on icon at bounding box center [441, 180] width 3 height 1
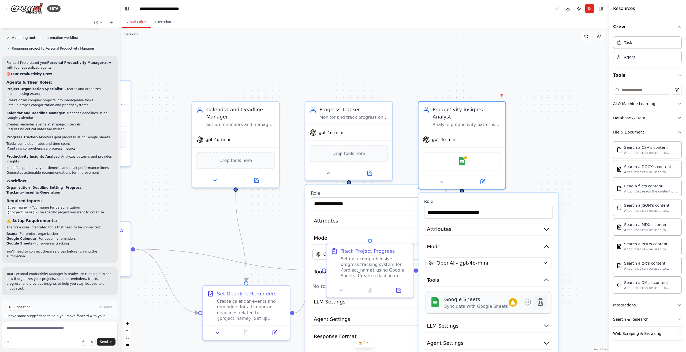
click at [514, 255] on icon at bounding box center [541, 302] width 6 height 7
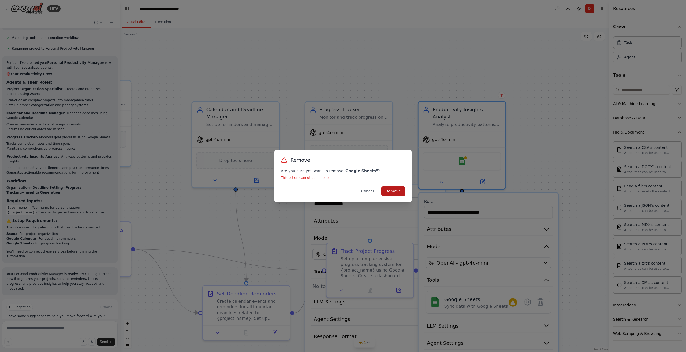
drag, startPoint x: 392, startPoint y: 192, endPoint x: 408, endPoint y: 199, distance: 16.8
click at [392, 192] on button "Remove" at bounding box center [393, 191] width 24 height 10
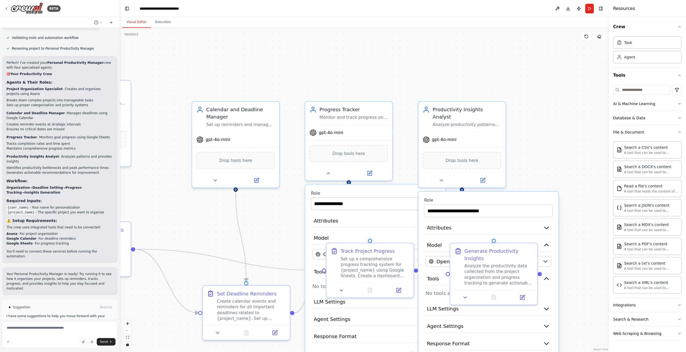
click at [430, 255] on button "Save" at bounding box center [429, 353] width 21 height 13
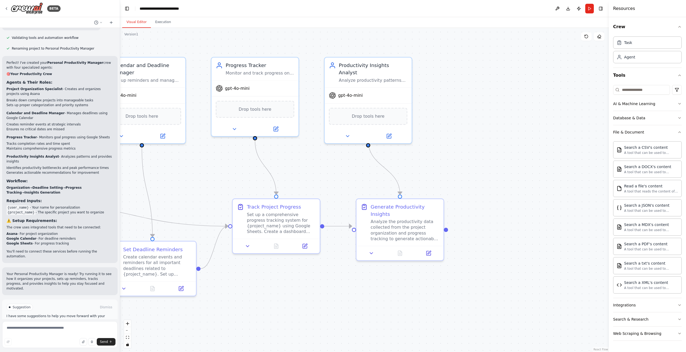
drag, startPoint x: 430, startPoint y: 222, endPoint x: 336, endPoint y: 178, distance: 103.6
click at [336, 178] on div ".deletable-edge-delete-btn { width: 20px; height: 20px; border: 0px solid #ffff…" at bounding box center [364, 190] width 489 height 324
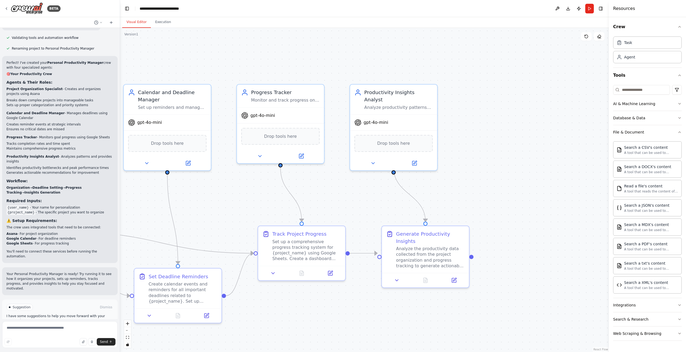
drag, startPoint x: 322, startPoint y: 179, endPoint x: 347, endPoint y: 206, distance: 37.2
click at [347, 206] on div ".deletable-edge-delete-btn { width: 20px; height: 20px; border: 0px solid #ffff…" at bounding box center [364, 190] width 489 height 324
click at [514, 9] on button "Download" at bounding box center [568, 9] width 9 height 10
click at [70, 165] on li "Identifies productivity bottlenecks and peak performance times" at bounding box center [59, 167] width 107 height 5
click at [514, 9] on button "Run" at bounding box center [589, 9] width 9 height 10
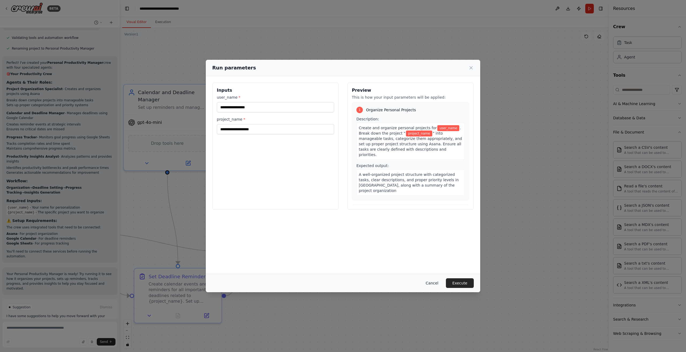
click at [437, 255] on button "Cancel" at bounding box center [432, 283] width 21 height 10
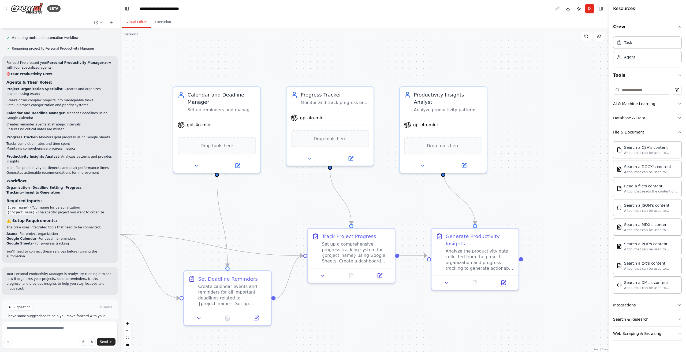
drag, startPoint x: 224, startPoint y: 63, endPoint x: 272, endPoint y: 58, distance: 47.7
click at [272, 58] on div ".deletable-edge-delete-btn { width: 20px; height: 20px; border: 0px solid #ffff…" at bounding box center [364, 190] width 489 height 324
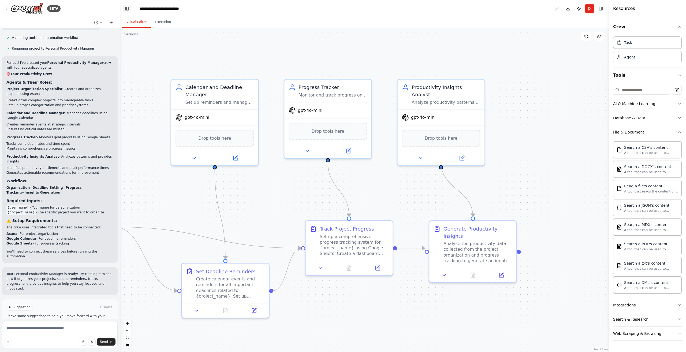
click at [127, 7] on button "Toggle Left Sidebar" at bounding box center [127, 9] width 8 height 8
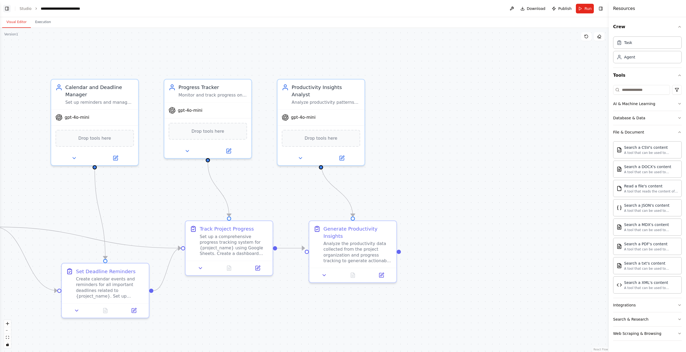
click at [8, 7] on button "Toggle Left Sidebar" at bounding box center [7, 9] width 8 height 8
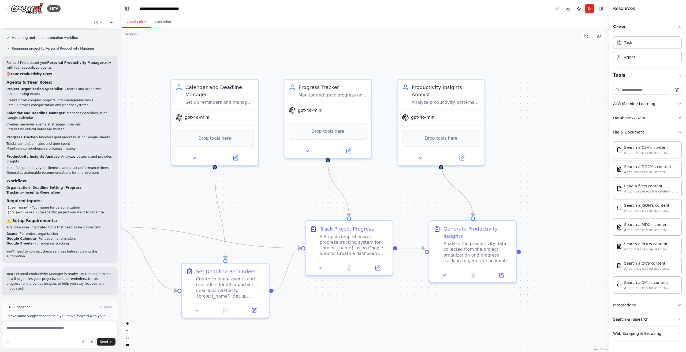
click at [127, 8] on button "Toggle Left Sidebar" at bounding box center [127, 9] width 8 height 8
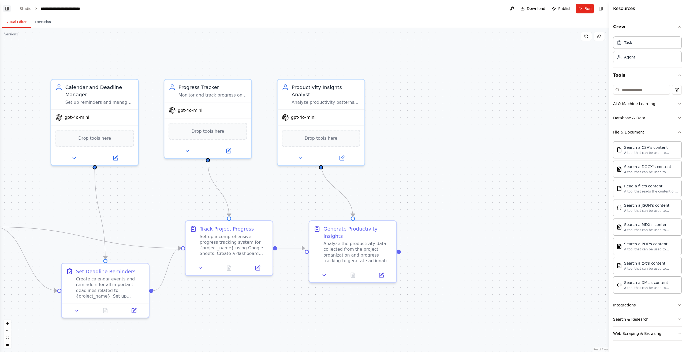
click at [6, 7] on button "Toggle Left Sidebar" at bounding box center [7, 9] width 8 height 8
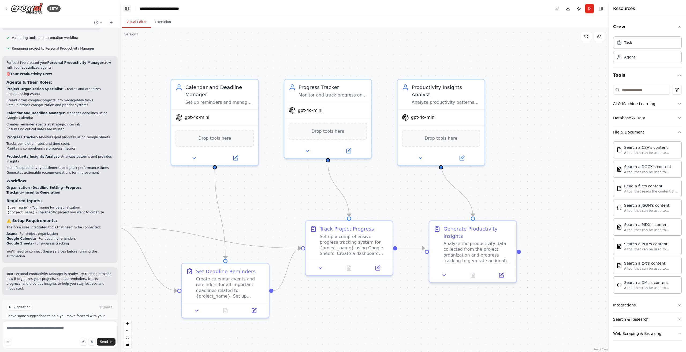
click at [127, 8] on button "Toggle Left Sidebar" at bounding box center [127, 9] width 8 height 8
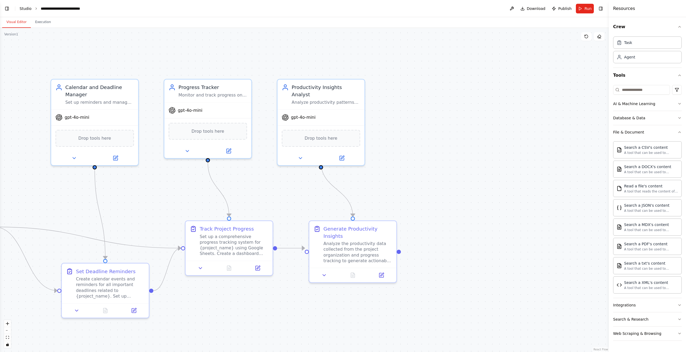
click at [27, 9] on link "Studio" at bounding box center [26, 8] width 12 height 4
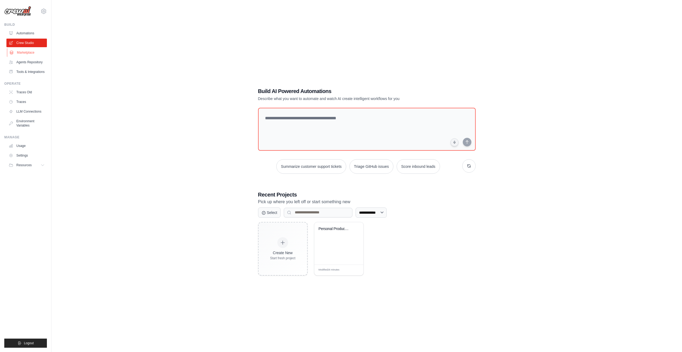
click at [32, 52] on link "Marketplace" at bounding box center [27, 52] width 40 height 9
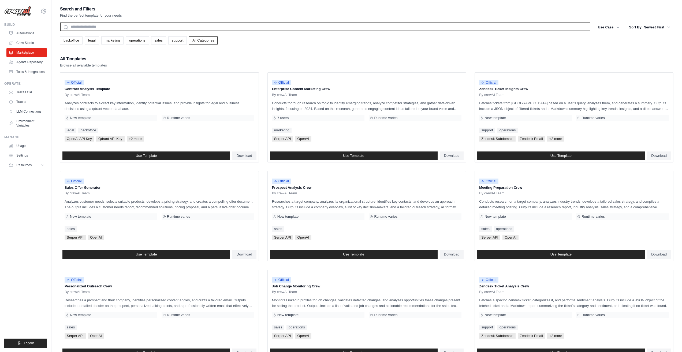
click at [190, 27] on input "text" at bounding box center [325, 27] width 530 height 9
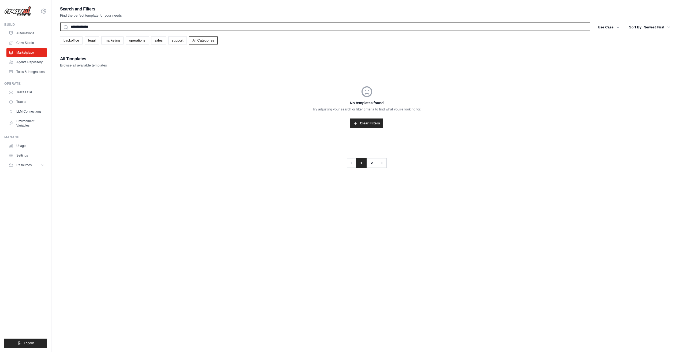
click at [77, 25] on input "**********" at bounding box center [325, 27] width 530 height 9
type input "********"
click at [73, 24] on input "********" at bounding box center [325, 27] width 530 height 9
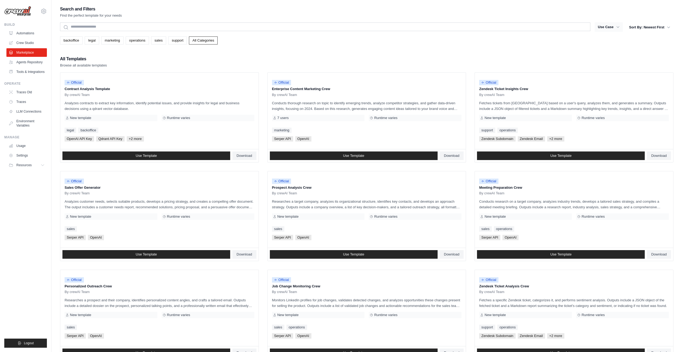
click at [616, 28] on icon "button" at bounding box center [617, 26] width 5 height 5
click at [617, 28] on icon "button" at bounding box center [617, 26] width 5 height 5
click at [650, 29] on button "Sort By: Newest First" at bounding box center [649, 27] width 47 height 10
click at [657, 24] on button "Sort By: Newest First" at bounding box center [649, 27] width 47 height 10
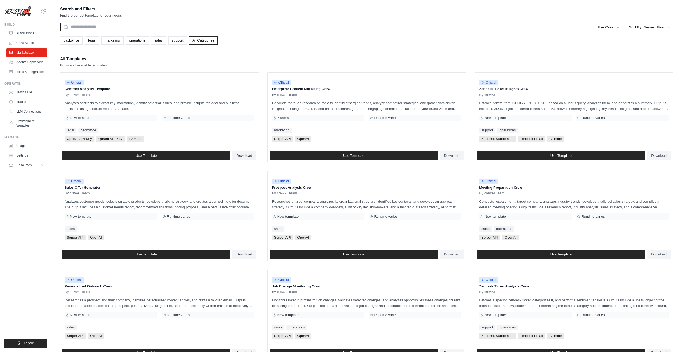
click at [202, 26] on input "text" at bounding box center [325, 27] width 530 height 9
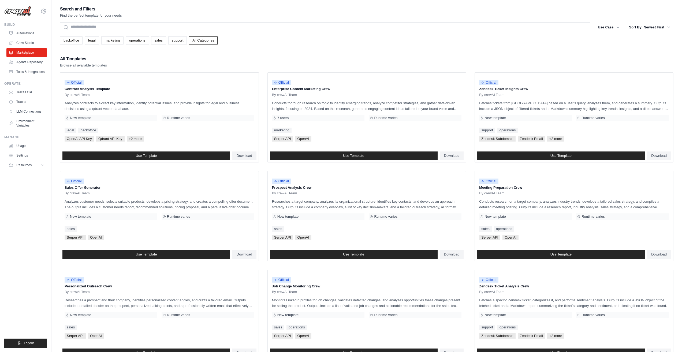
click at [489, 62] on div "All Templates Browse all available templates" at bounding box center [366, 61] width 613 height 13
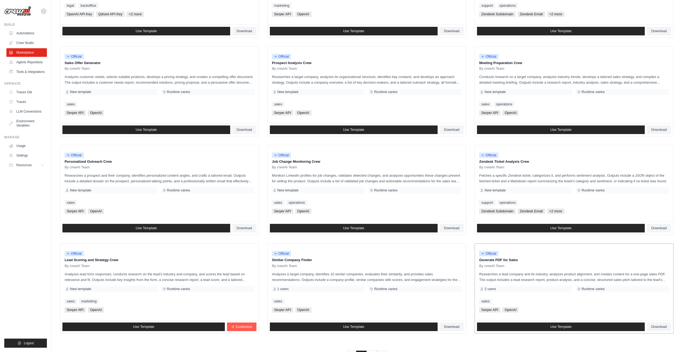
scroll to position [134, 0]
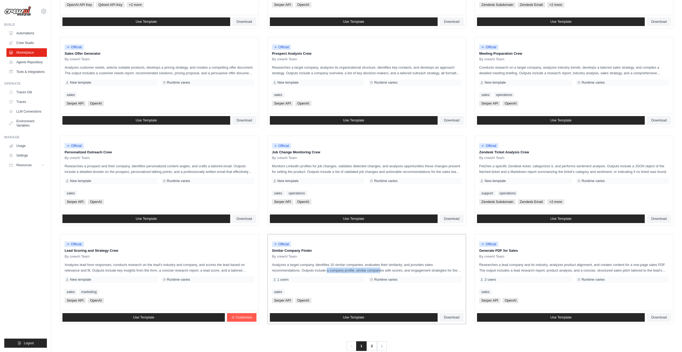
drag, startPoint x: 320, startPoint y: 269, endPoint x: 372, endPoint y: 271, distance: 52.3
click at [370, 271] on p "Analyzes a target company, identifies 10 similar companies, evaluates their sim…" at bounding box center [367, 267] width 190 height 11
click at [383, 271] on p "Analyzes a target company, identifies 10 similar companies, evaluates their sim…" at bounding box center [367, 267] width 190 height 11
click at [547, 316] on link "Use Template" at bounding box center [561, 317] width 168 height 9
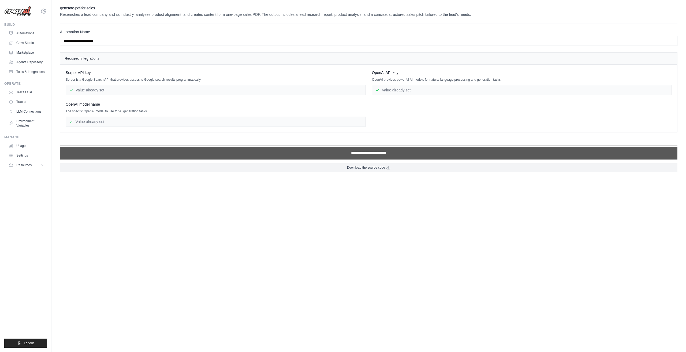
click at [340, 151] on input "**********" at bounding box center [368, 153] width 617 height 12
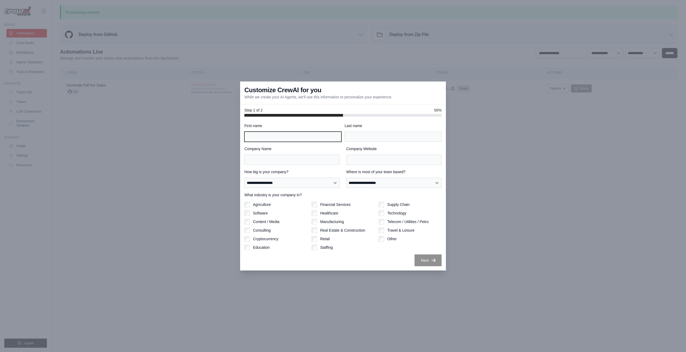
click at [311, 139] on input "First name" at bounding box center [292, 137] width 97 height 10
type input "*"
click at [314, 162] on input "Company Name" at bounding box center [291, 160] width 95 height 10
type input "**"
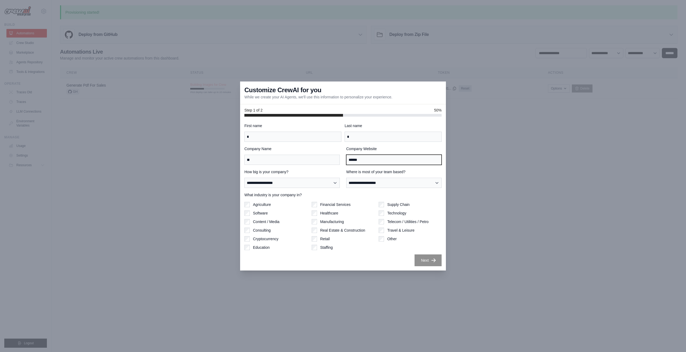
type input "******"
click at [329, 184] on select "**********" at bounding box center [291, 183] width 95 height 10
select select "**********"
click at [244, 178] on select "**********" at bounding box center [291, 183] width 95 height 10
click at [371, 183] on select "**********" at bounding box center [393, 183] width 95 height 10
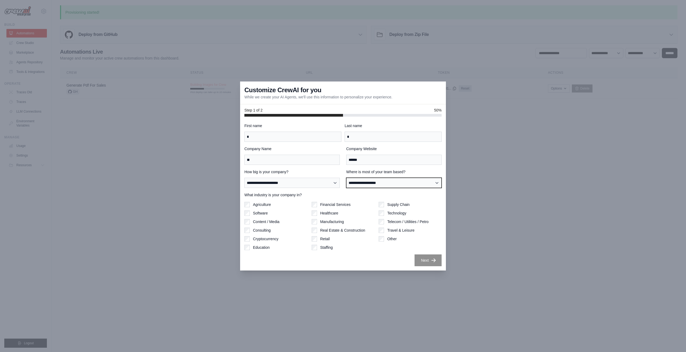
select select "**********"
click at [346, 178] on select "**********" at bounding box center [393, 183] width 95 height 10
click at [385, 239] on div "Other" at bounding box center [410, 238] width 63 height 5
click at [425, 259] on button "Next" at bounding box center [428, 260] width 27 height 12
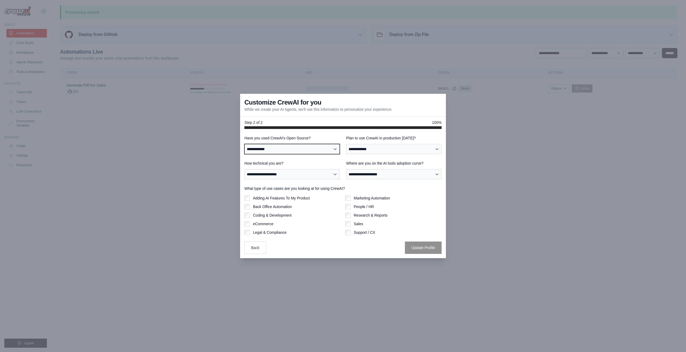
click at [329, 148] on select "**********" at bounding box center [291, 149] width 95 height 10
select select "**"
click at [244, 144] on select "**********" at bounding box center [291, 149] width 95 height 10
click at [382, 147] on select "**********" at bounding box center [393, 149] width 95 height 10
select select "*****"
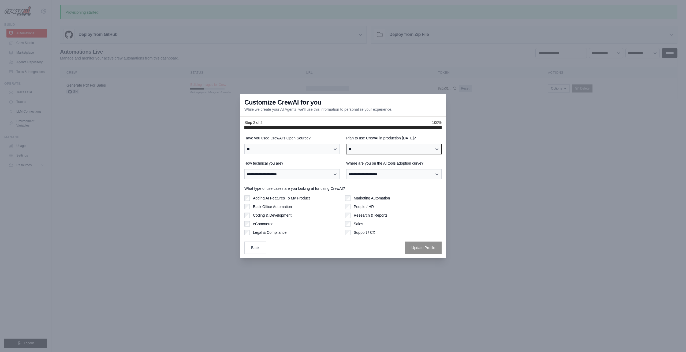
click at [346, 144] on select "**********" at bounding box center [393, 149] width 95 height 10
click at [327, 174] on select "**********" at bounding box center [291, 174] width 95 height 10
select select "**********"
click at [244, 169] on select "**********" at bounding box center [291, 174] width 95 height 10
click at [384, 173] on select "**********" at bounding box center [393, 174] width 95 height 10
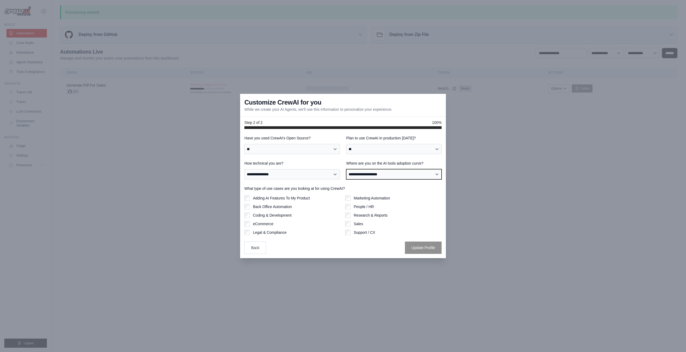
select select "**********"
click at [346, 169] on select "**********" at bounding box center [393, 174] width 95 height 10
click at [424, 249] on button "Update Profile" at bounding box center [423, 247] width 37 height 12
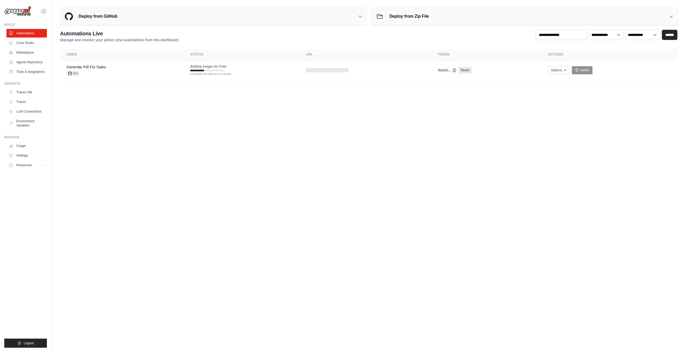
click at [362, 16] on icon at bounding box center [360, 16] width 5 height 5
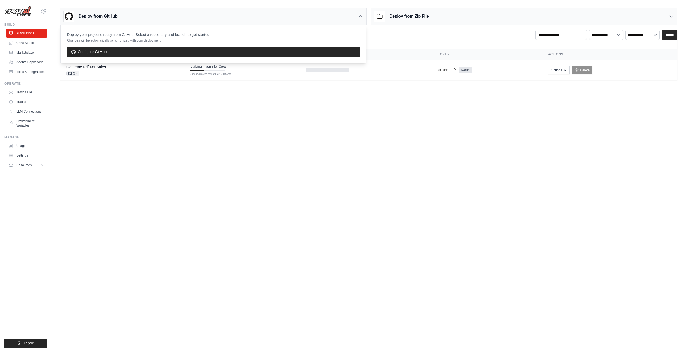
click at [241, 91] on main "Deploy from GitHub Deploy your project directly from GitHub. Select a repositor…" at bounding box center [368, 46] width 635 height 92
click at [360, 16] on icon at bounding box center [360, 17] width 3 height 2
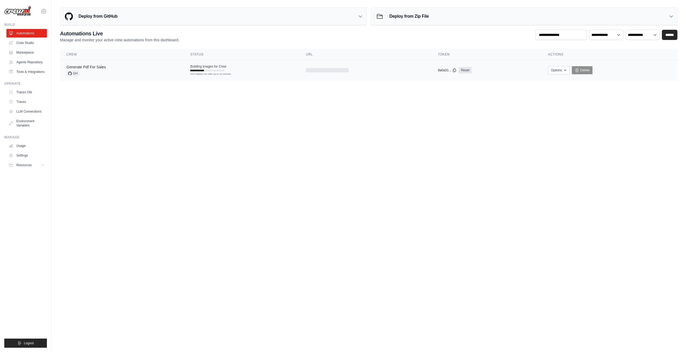
click at [98, 67] on link "Generate Pdf For Sales" at bounding box center [85, 67] width 39 height 4
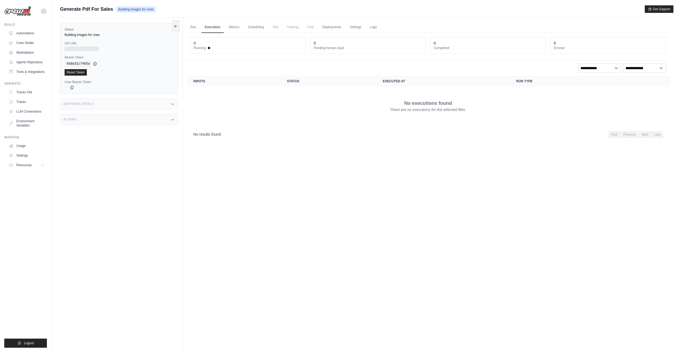
click at [91, 50] on div at bounding box center [82, 49] width 34 height 4
click at [161, 105] on div "Additional Details" at bounding box center [119, 103] width 118 height 11
click at [193, 26] on link "Run" at bounding box center [193, 27] width 12 height 11
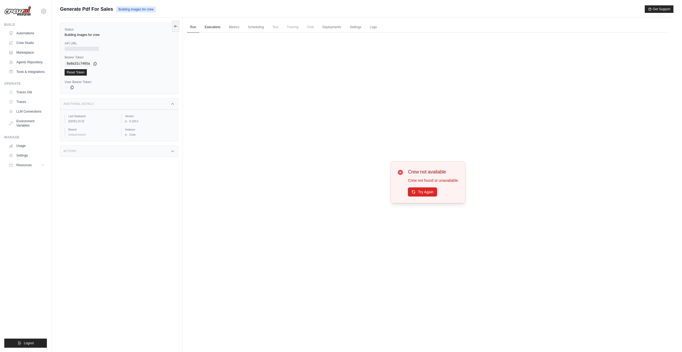
click at [208, 27] on link "Executions" at bounding box center [213, 27] width 22 height 11
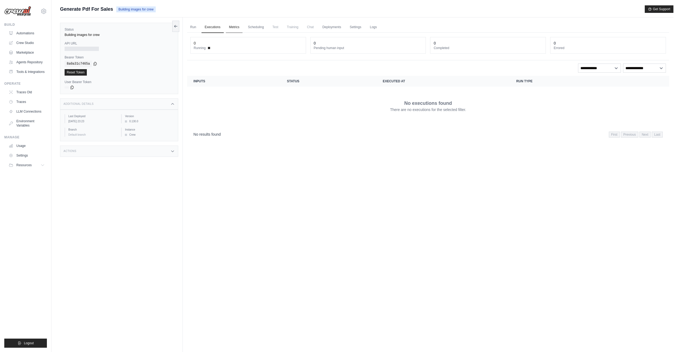
click at [235, 26] on link "Metrics" at bounding box center [234, 27] width 17 height 11
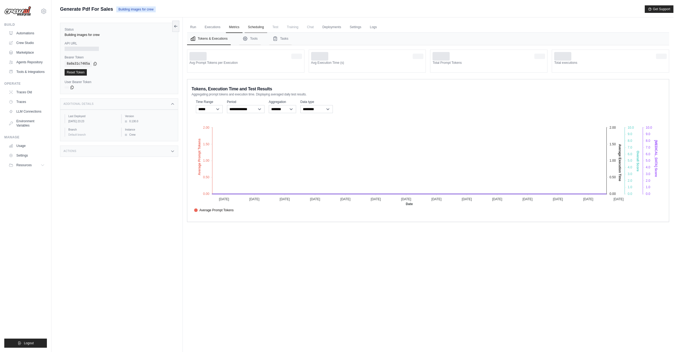
click at [258, 27] on link "Scheduling" at bounding box center [256, 27] width 22 height 11
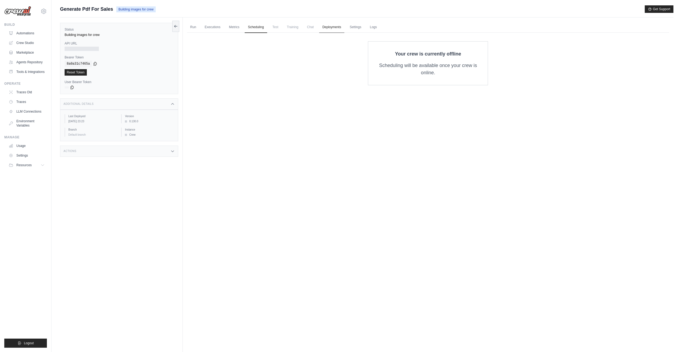
click at [327, 28] on link "Deployments" at bounding box center [331, 27] width 25 height 11
click at [360, 28] on link "Settings" at bounding box center [356, 27] width 18 height 11
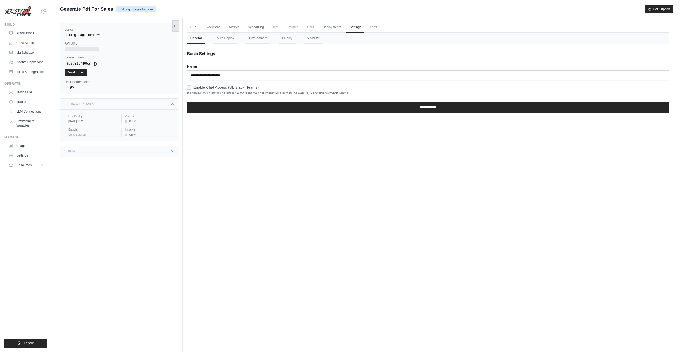
click at [176, 25] on icon at bounding box center [176, 26] width 4 height 4
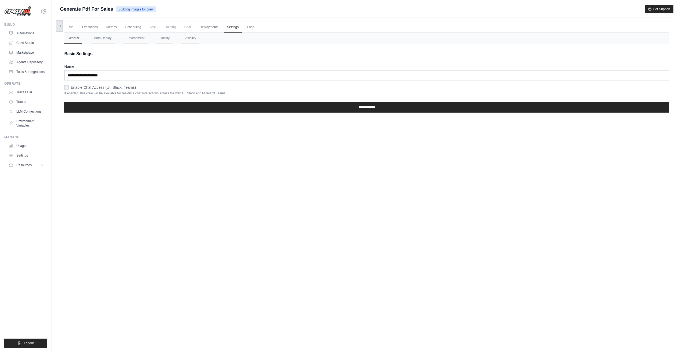
click at [60, 25] on icon at bounding box center [59, 26] width 4 height 4
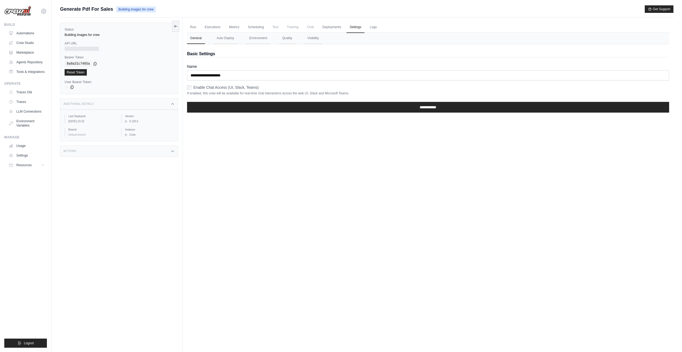
click at [72, 87] on icon at bounding box center [72, 87] width 4 height 4
click at [160, 151] on div "Actions" at bounding box center [119, 151] width 118 height 11
click at [28, 44] on link "Crew Studio" at bounding box center [27, 43] width 40 height 9
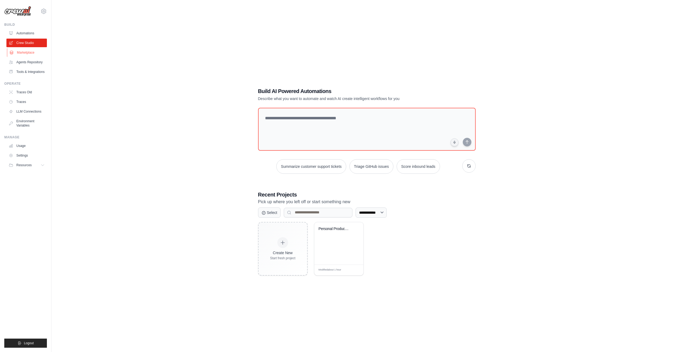
click at [29, 53] on link "Marketplace" at bounding box center [27, 52] width 40 height 9
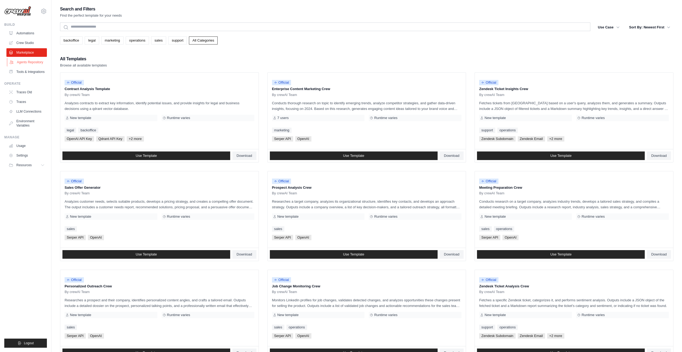
click at [37, 63] on link "Agents Repository" at bounding box center [27, 62] width 40 height 9
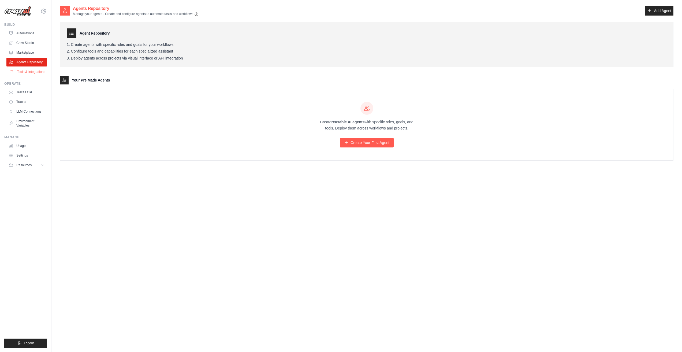
click at [31, 70] on link "Tools & Integrations" at bounding box center [27, 72] width 40 height 9
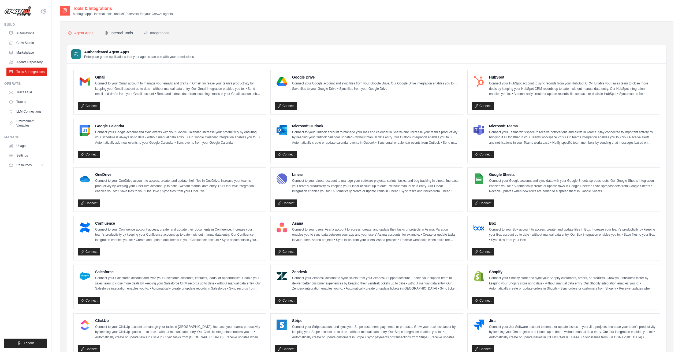
click at [122, 33] on div "Internal Tools" at bounding box center [118, 32] width 29 height 5
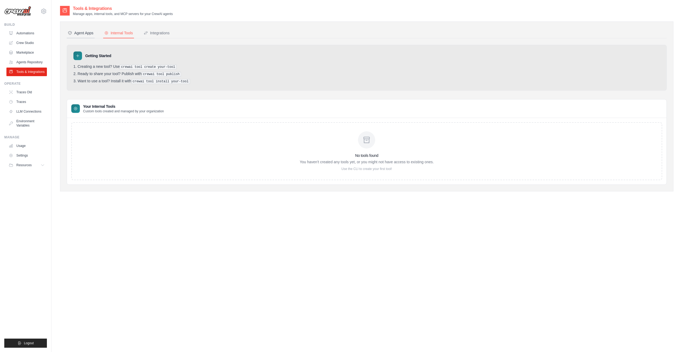
click at [89, 34] on div "Agent Apps" at bounding box center [81, 32] width 26 height 5
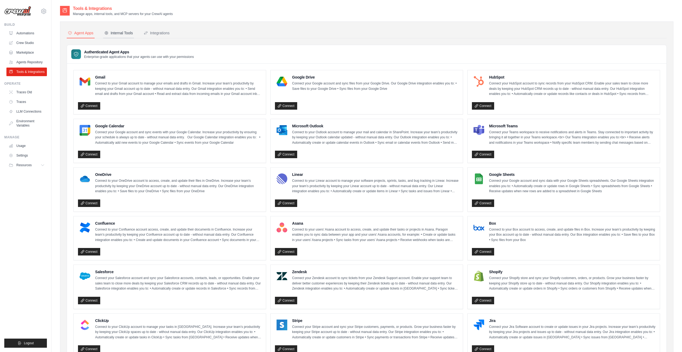
click at [124, 33] on div "Internal Tools" at bounding box center [118, 32] width 29 height 5
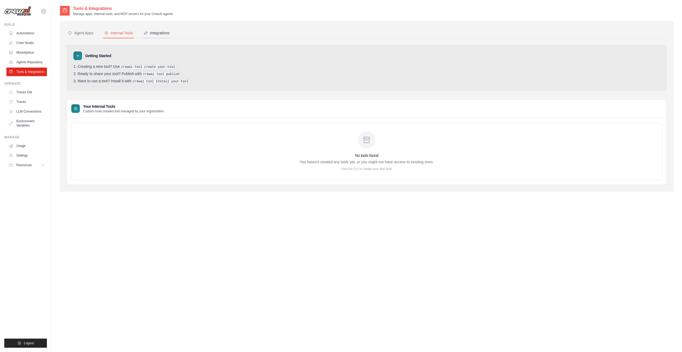
click at [158, 33] on div "Integrations" at bounding box center [157, 32] width 26 height 5
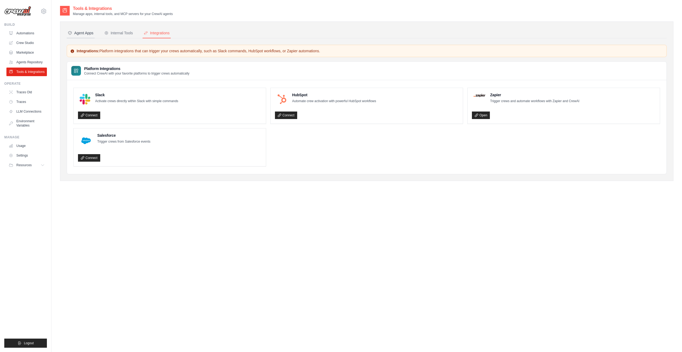
click at [78, 34] on div "Agent Apps" at bounding box center [81, 32] width 26 height 5
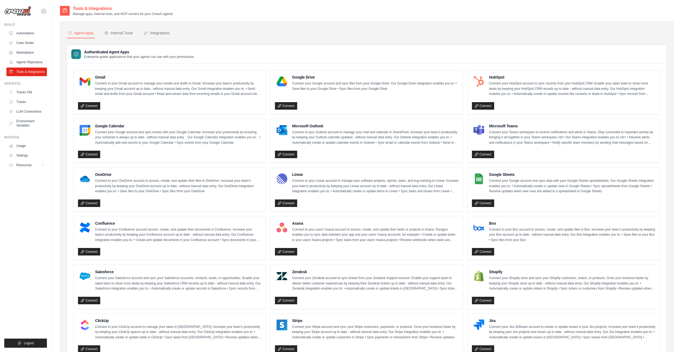
click at [268, 117] on ul "Gmail Connect to your Gmail account to manage your emails and drafts in Gmail. …" at bounding box center [366, 262] width 587 height 385
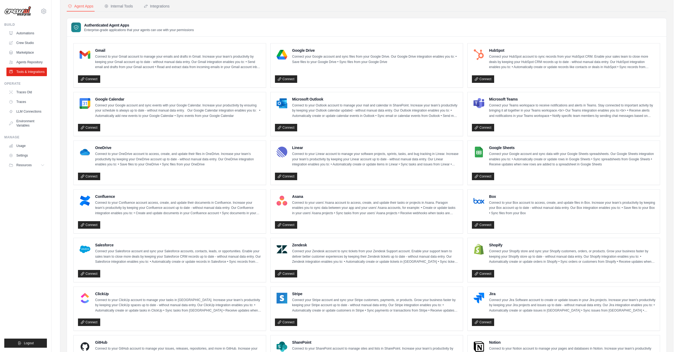
scroll to position [54, 0]
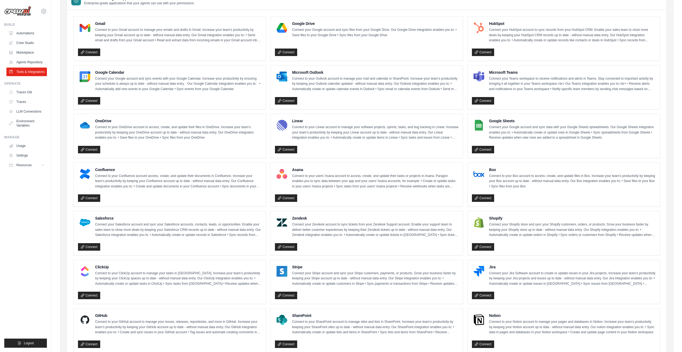
click at [269, 111] on ul "Gmail Connect to your Gmail account to manage your emails and drafts in Gmail. …" at bounding box center [366, 208] width 587 height 385
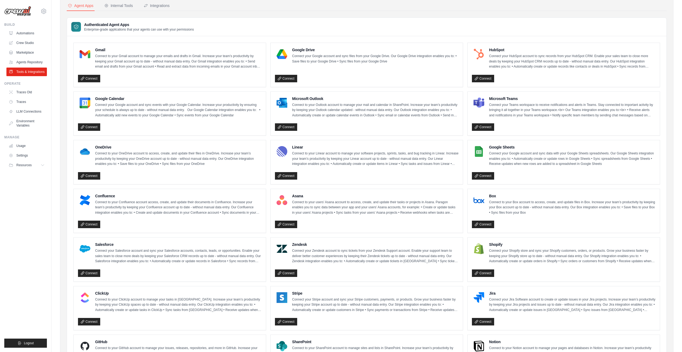
scroll to position [0, 0]
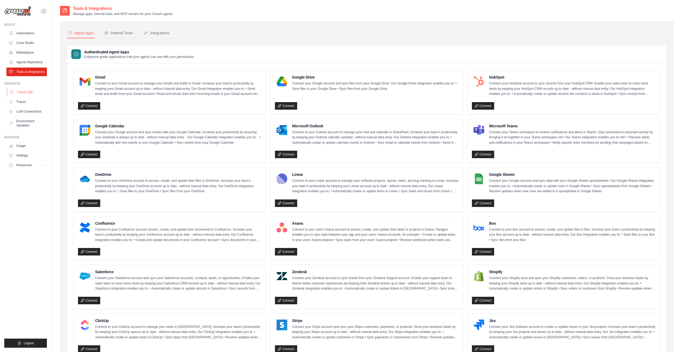
click at [31, 93] on link "Traces Old" at bounding box center [27, 92] width 40 height 9
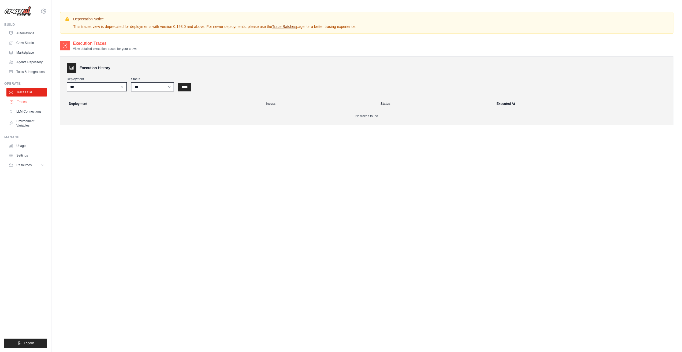
click at [28, 102] on link "Traces" at bounding box center [27, 102] width 40 height 9
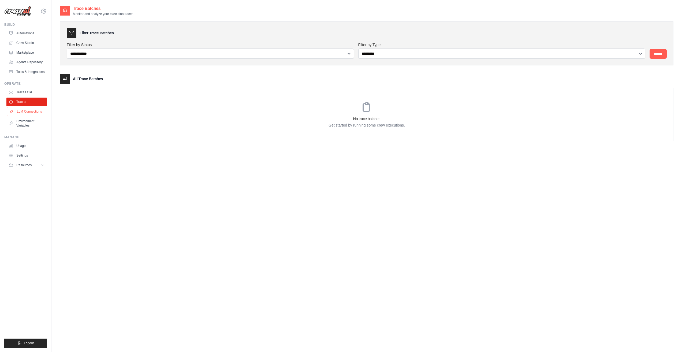
click at [36, 109] on link "LLM Connections" at bounding box center [27, 111] width 40 height 9
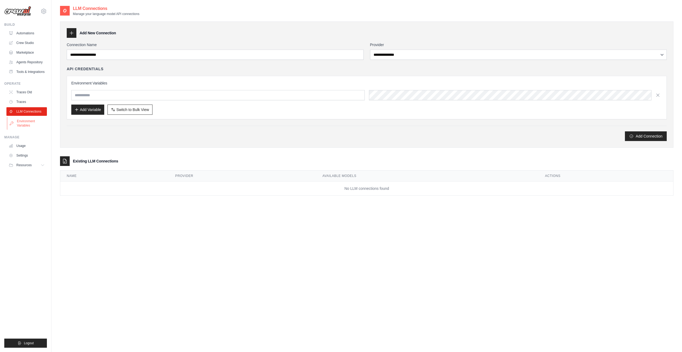
click at [35, 122] on link "Environment Variables" at bounding box center [27, 123] width 40 height 13
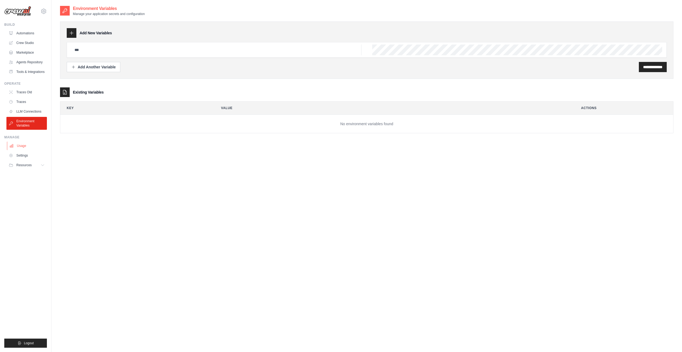
click at [30, 146] on link "Usage" at bounding box center [27, 146] width 40 height 9
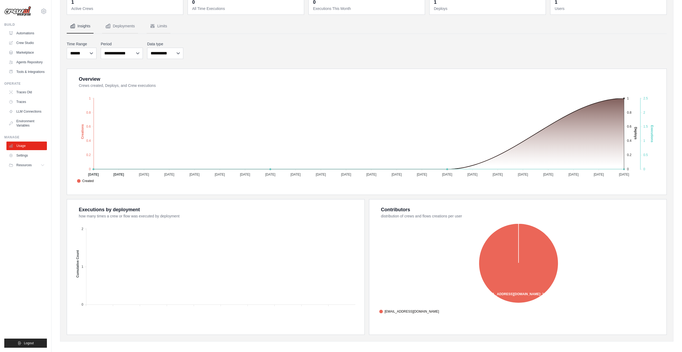
scroll to position [37, 0]
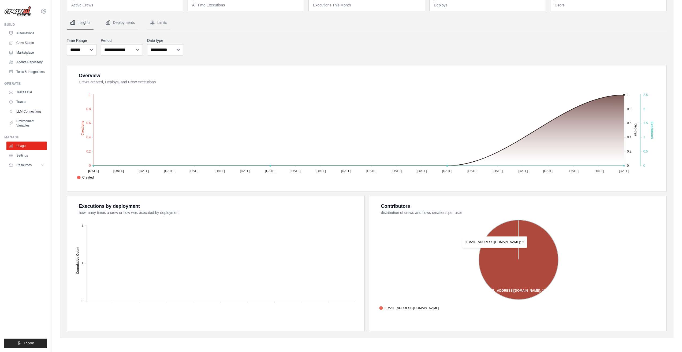
drag, startPoint x: 492, startPoint y: 250, endPoint x: 487, endPoint y: 250, distance: 5.4
click at [487, 250] on icon at bounding box center [518, 259] width 79 height 79
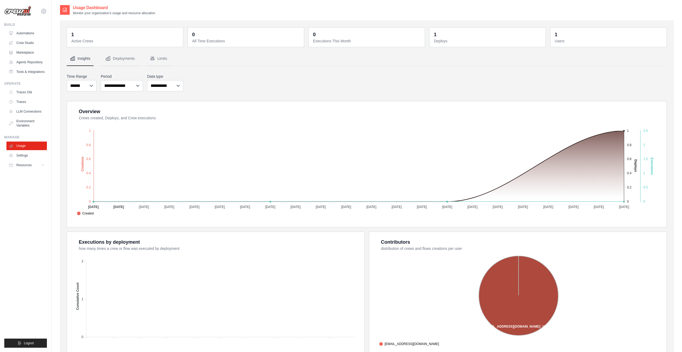
scroll to position [0, 0]
click at [29, 154] on link "Settings" at bounding box center [27, 155] width 40 height 9
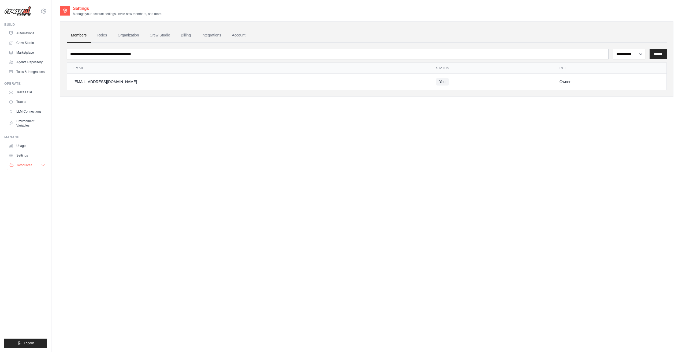
click at [31, 166] on span "Resources" at bounding box center [24, 165] width 15 height 4
click at [36, 174] on span "Documentation" at bounding box center [30, 174] width 22 height 4
click at [28, 53] on link "Marketplace" at bounding box center [27, 52] width 40 height 9
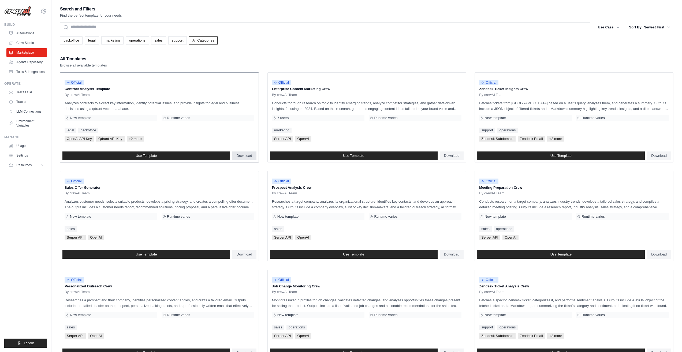
click at [249, 154] on span "Download" at bounding box center [245, 156] width 16 height 4
